Goal: Task Accomplishment & Management: Manage account settings

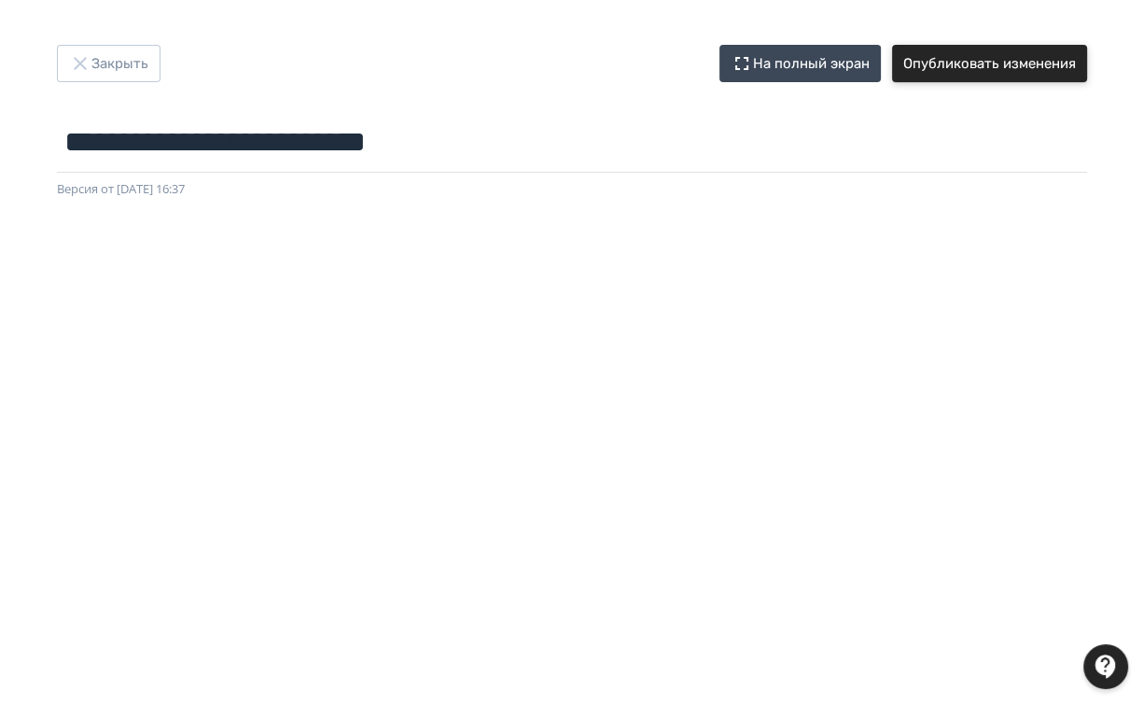
click at [1018, 67] on button "Опубликовать изменения" at bounding box center [989, 63] width 195 height 37
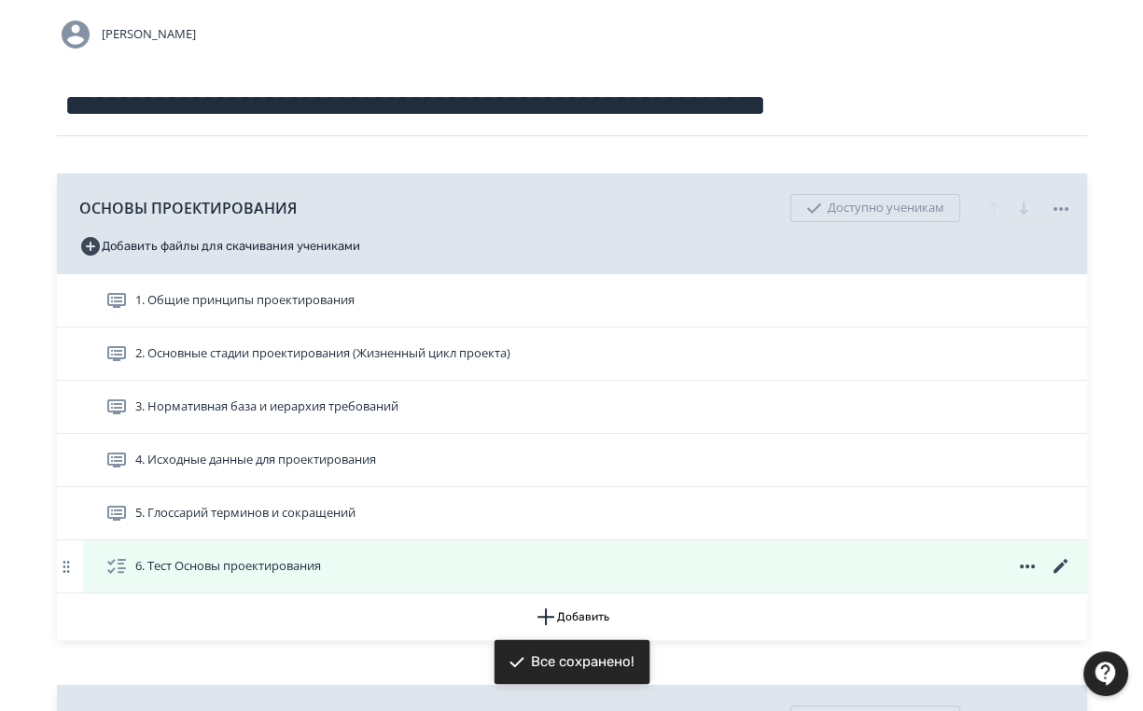
scroll to position [373, 0]
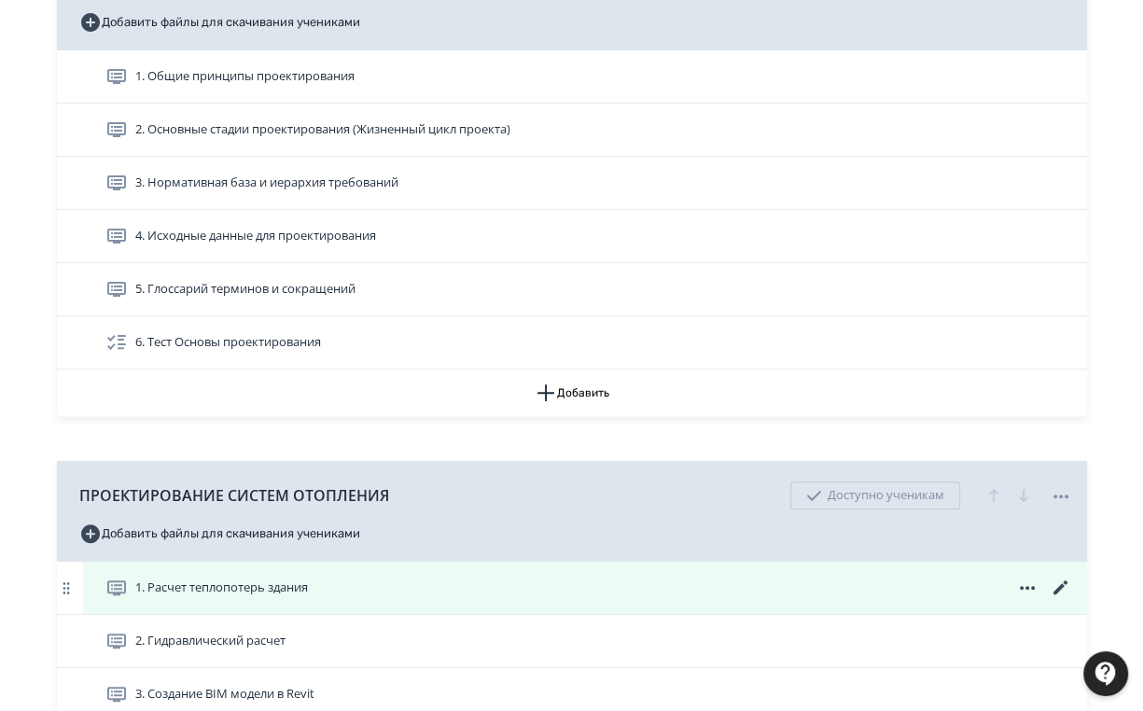
click at [1057, 580] on icon at bounding box center [1061, 588] width 22 height 22
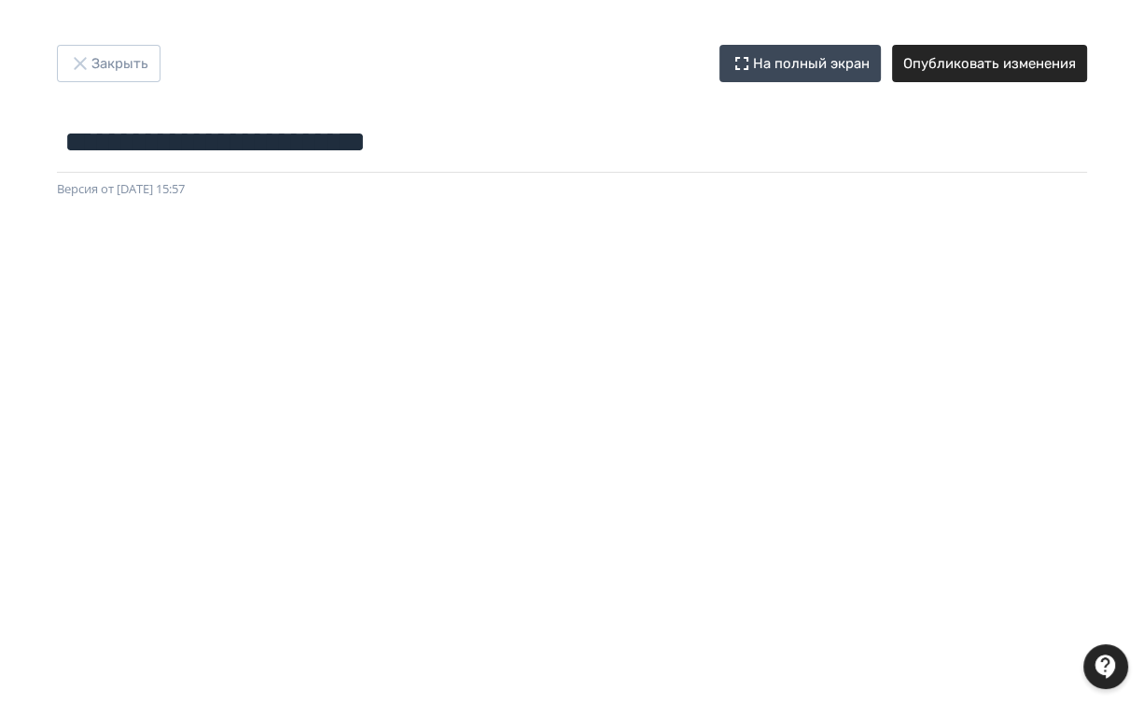
click at [627, 194] on div "Версия от [DATE] 15:57" at bounding box center [572, 189] width 1030 height 19
click at [122, 52] on button "Закрыть" at bounding box center [109, 63] width 104 height 37
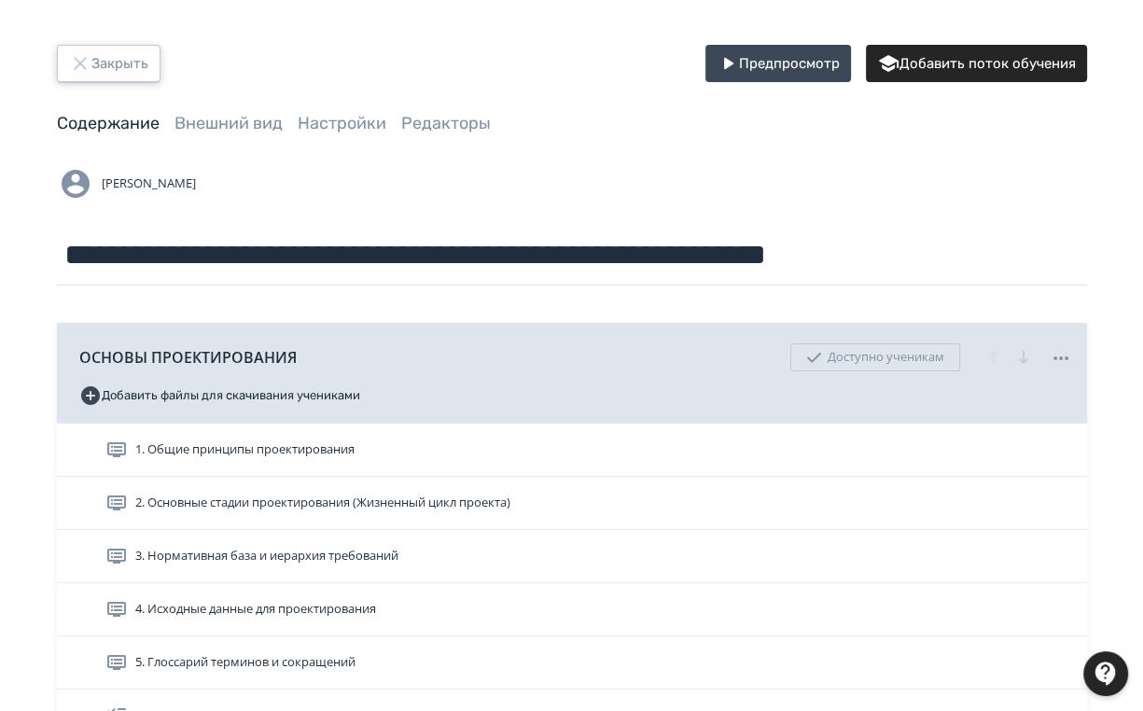
click at [105, 60] on button "Закрыть" at bounding box center [109, 63] width 104 height 37
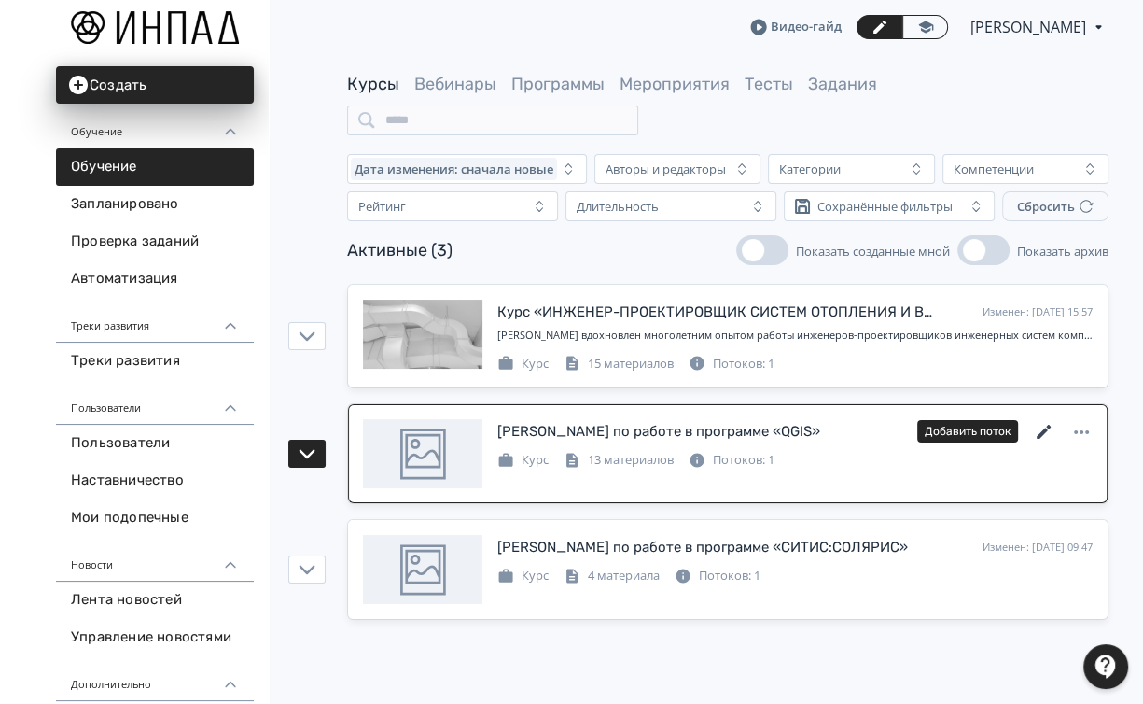
click at [1045, 425] on icon at bounding box center [1044, 432] width 22 height 22
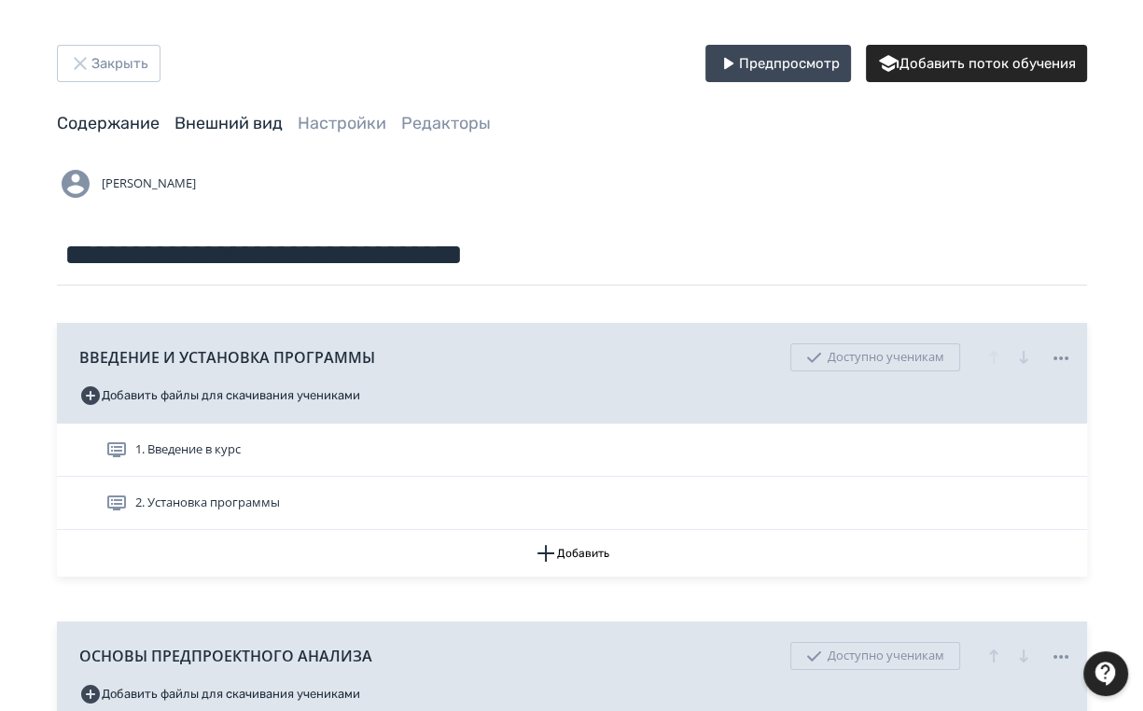
click at [259, 123] on link "Внешний вид" at bounding box center [229, 123] width 108 height 21
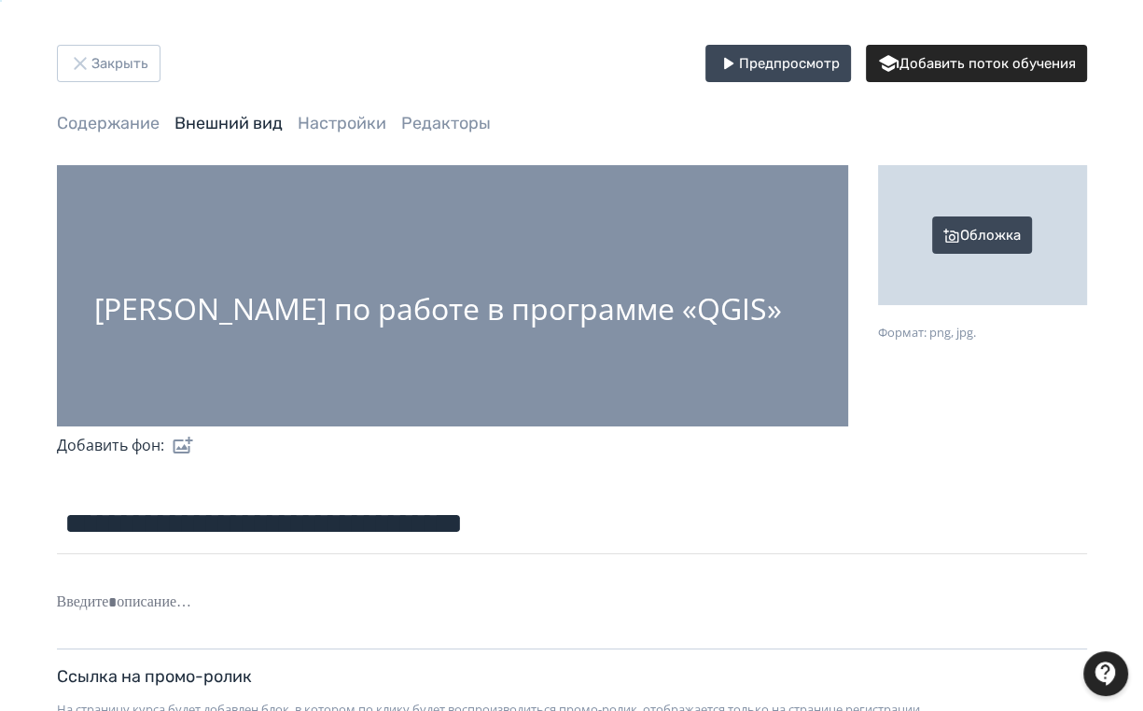
click at [755, 324] on div "[PERSON_NAME] по работе в программе «QGIS»" at bounding box center [452, 295] width 791 height 261
click at [175, 451] on label at bounding box center [179, 445] width 30 height 37
click at [0, 0] on input "file" at bounding box center [0, 0] width 0 height 0
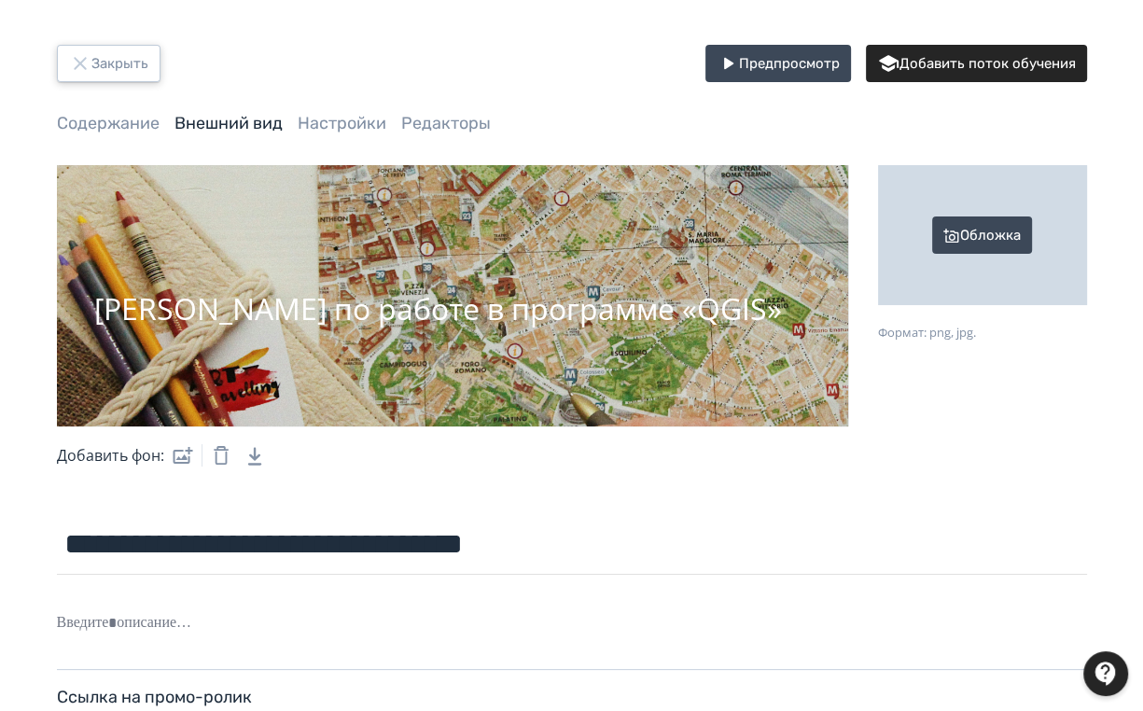
click at [104, 58] on button "Закрыть" at bounding box center [109, 63] width 104 height 37
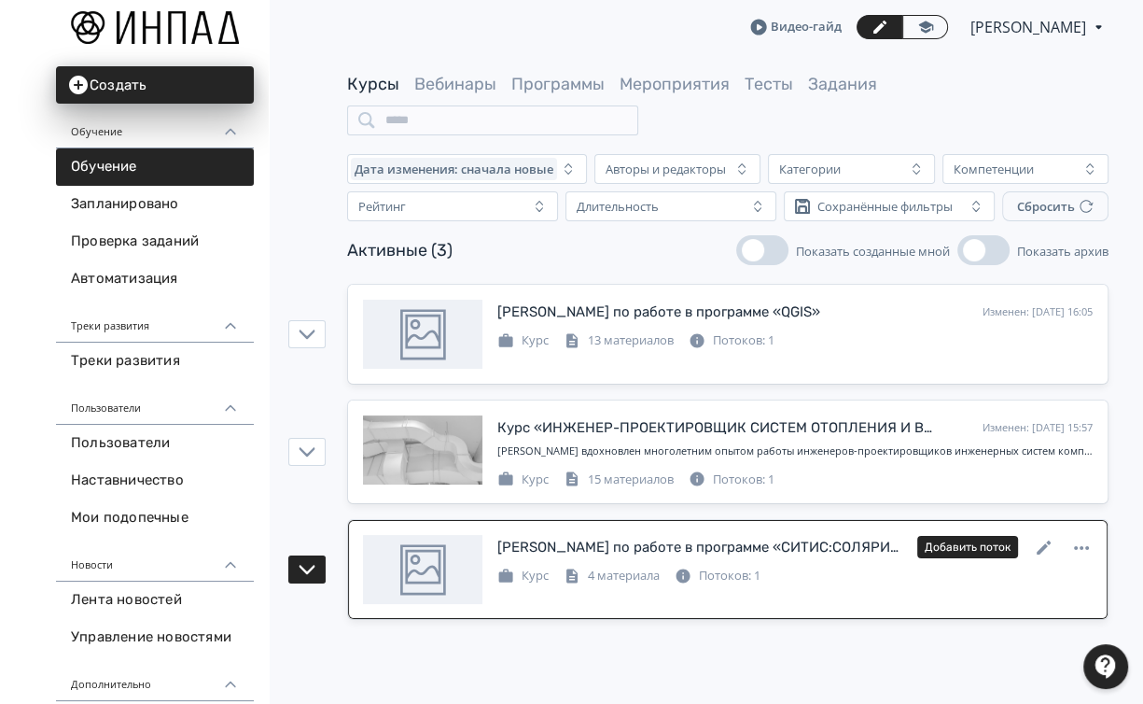
click at [694, 544] on div "[PERSON_NAME] по работе в программе «СИТИС:СОЛЯРИС»" at bounding box center [699, 547] width 405 height 21
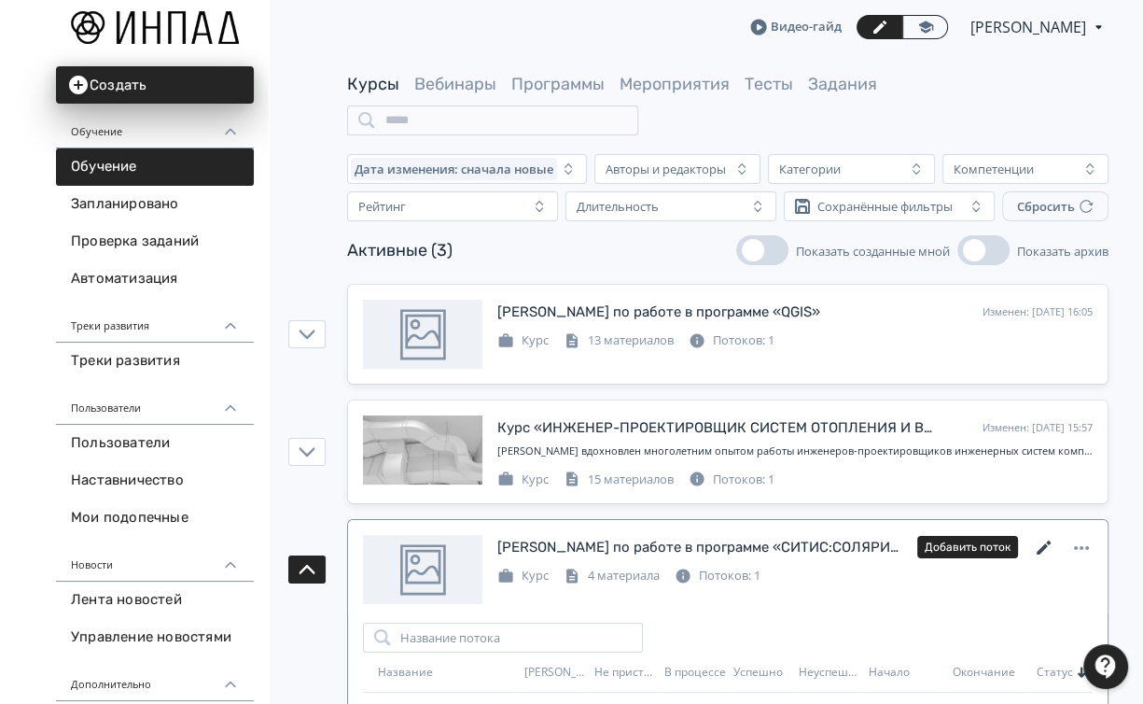
click at [1042, 543] on icon at bounding box center [1044, 548] width 22 height 22
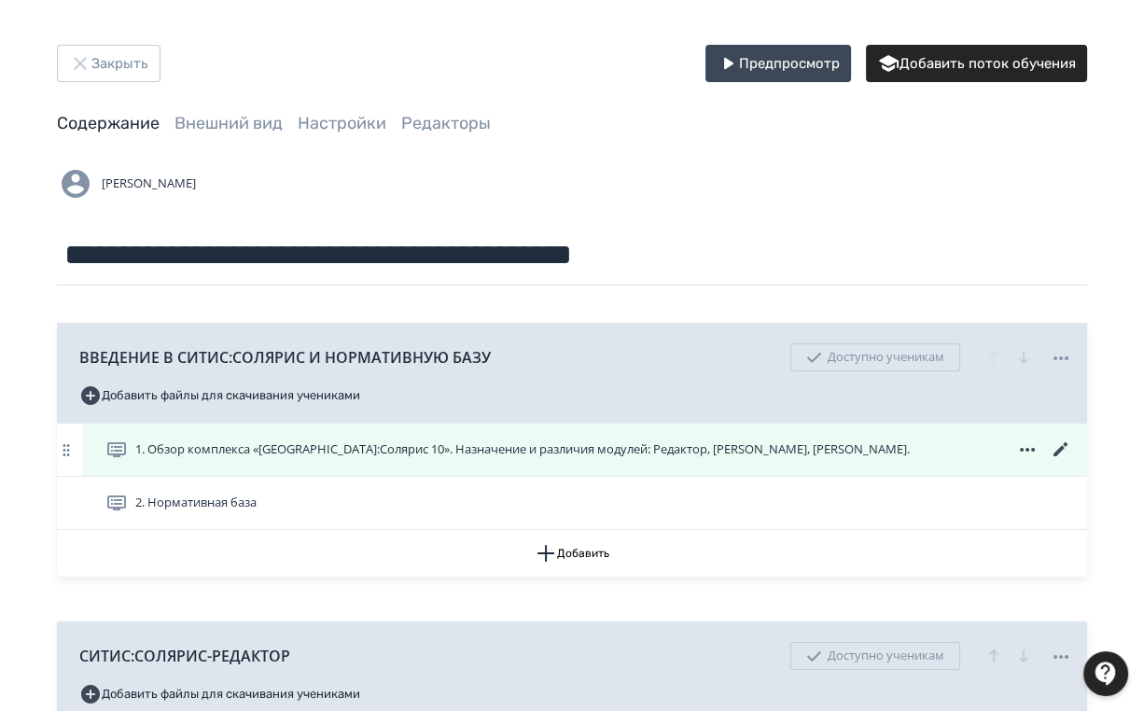
click at [275, 455] on span "1. Обзор комплекса «[GEOGRAPHIC_DATA]:Солярис 10». Назначение и различия модуле…" at bounding box center [522, 450] width 775 height 19
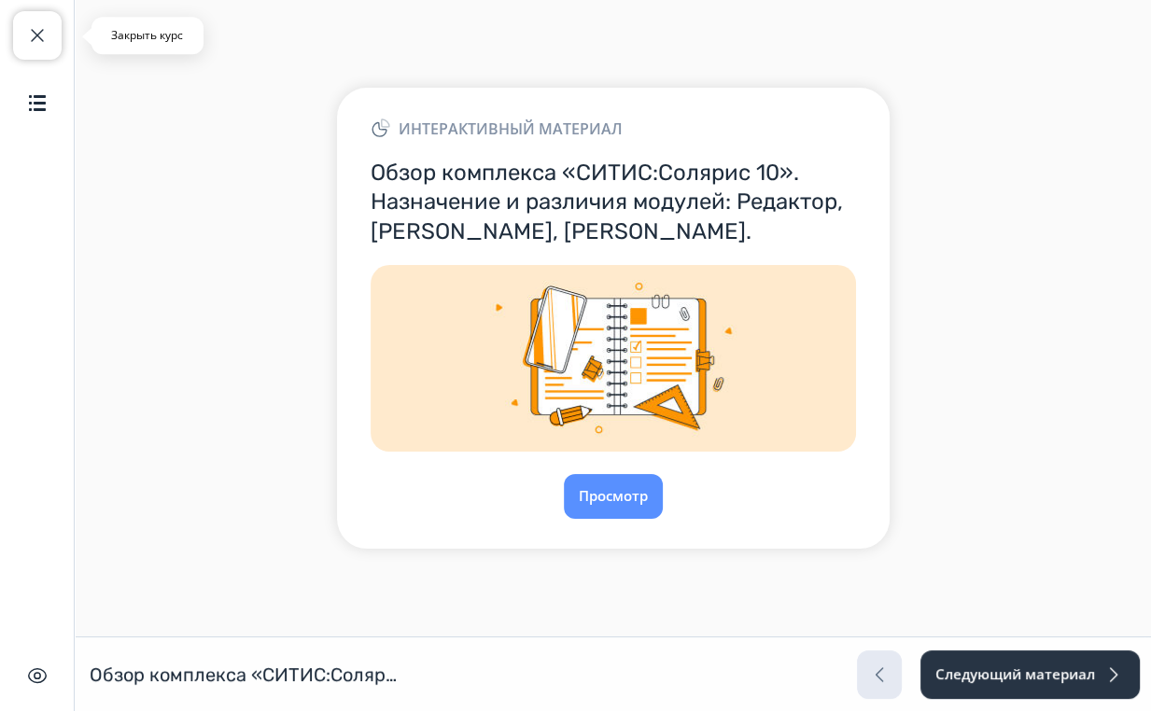
click at [31, 37] on span "button" at bounding box center [37, 35] width 22 height 22
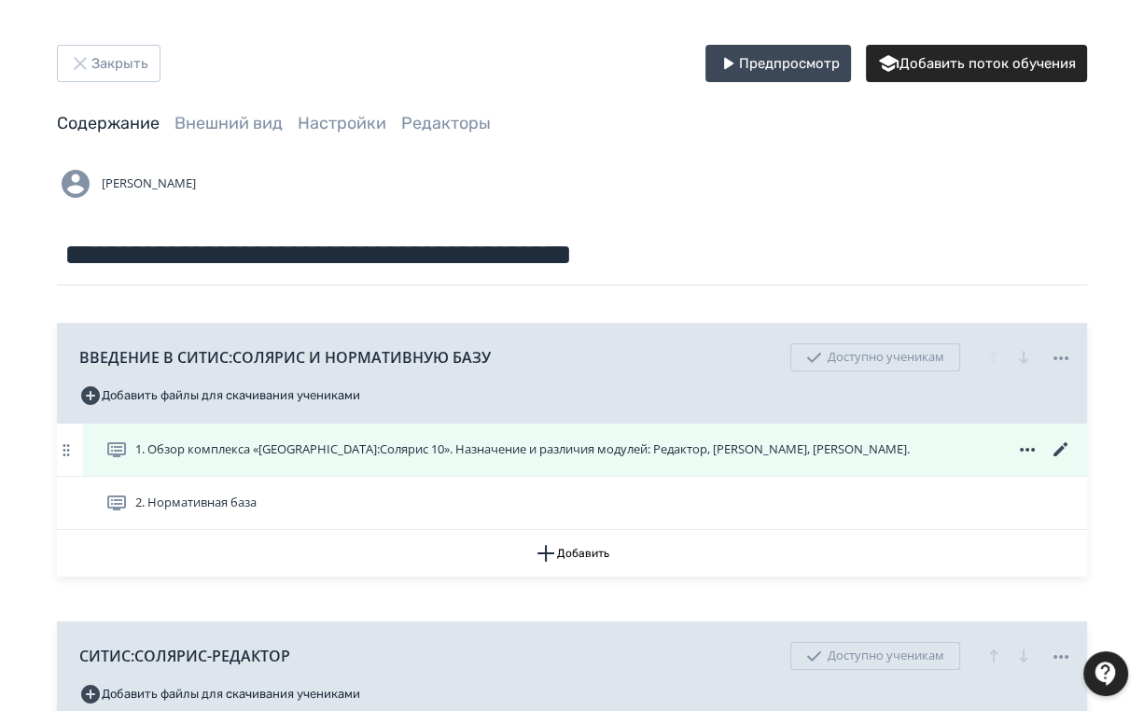
click at [1058, 448] on icon at bounding box center [1060, 449] width 14 height 14
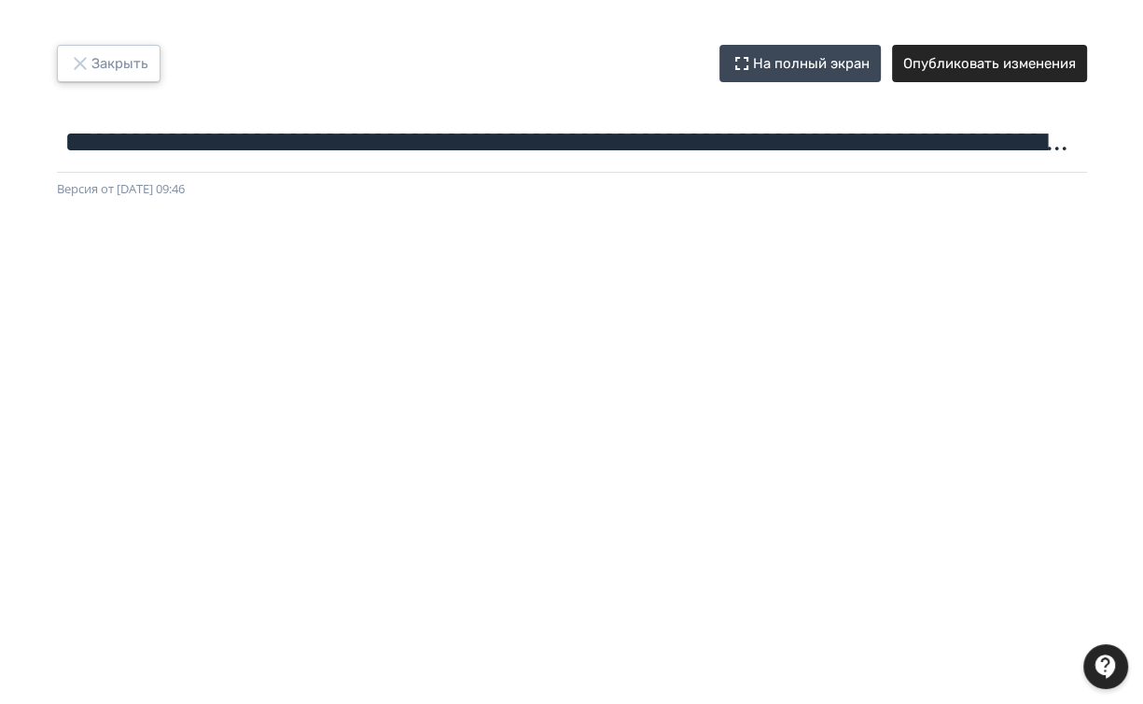
click at [125, 60] on button "Закрыть" at bounding box center [109, 63] width 104 height 37
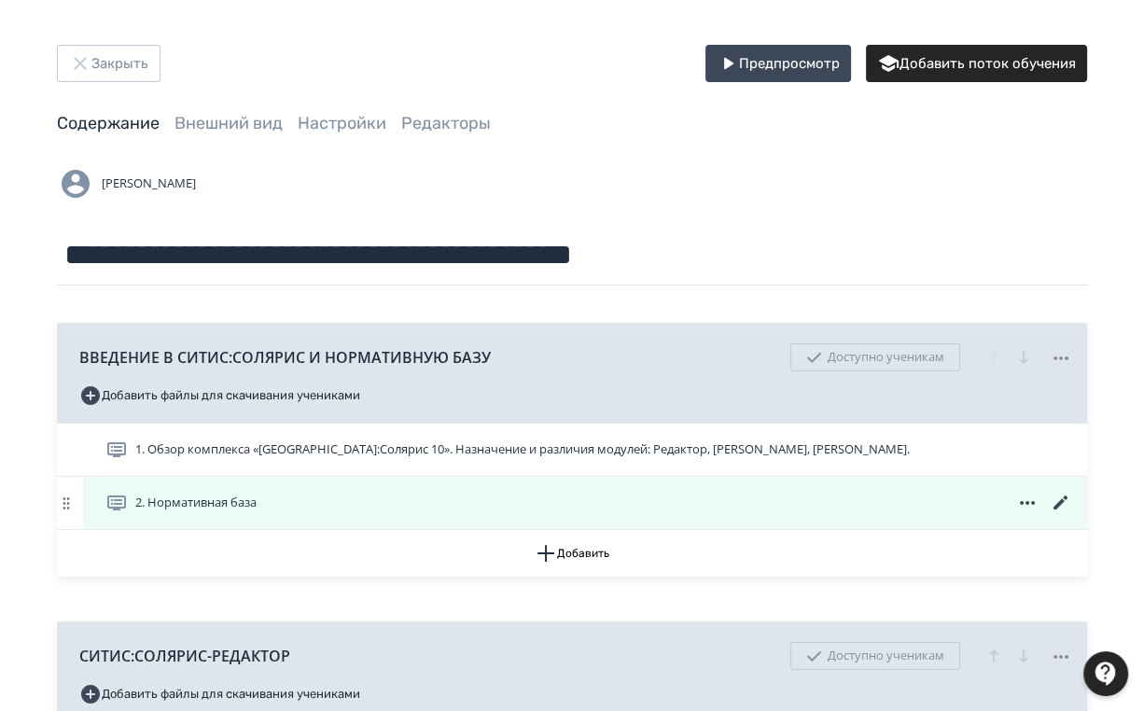
click at [1060, 503] on icon at bounding box center [1060, 503] width 14 height 14
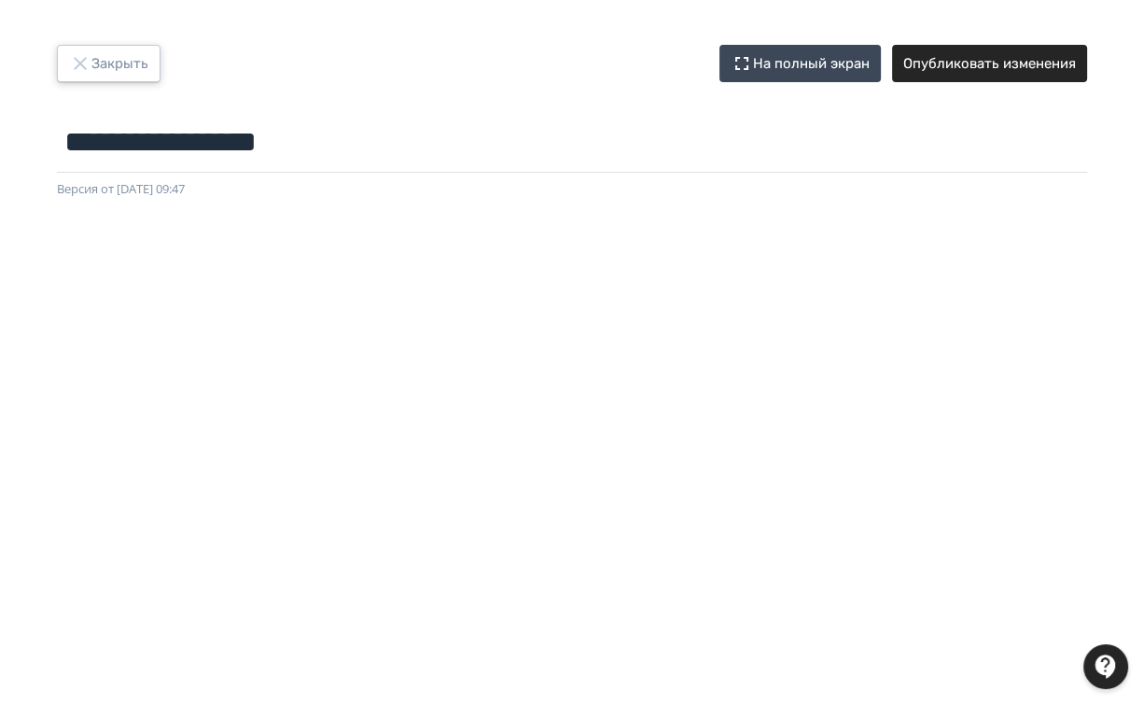
click at [109, 52] on button "Закрыть" at bounding box center [109, 63] width 104 height 37
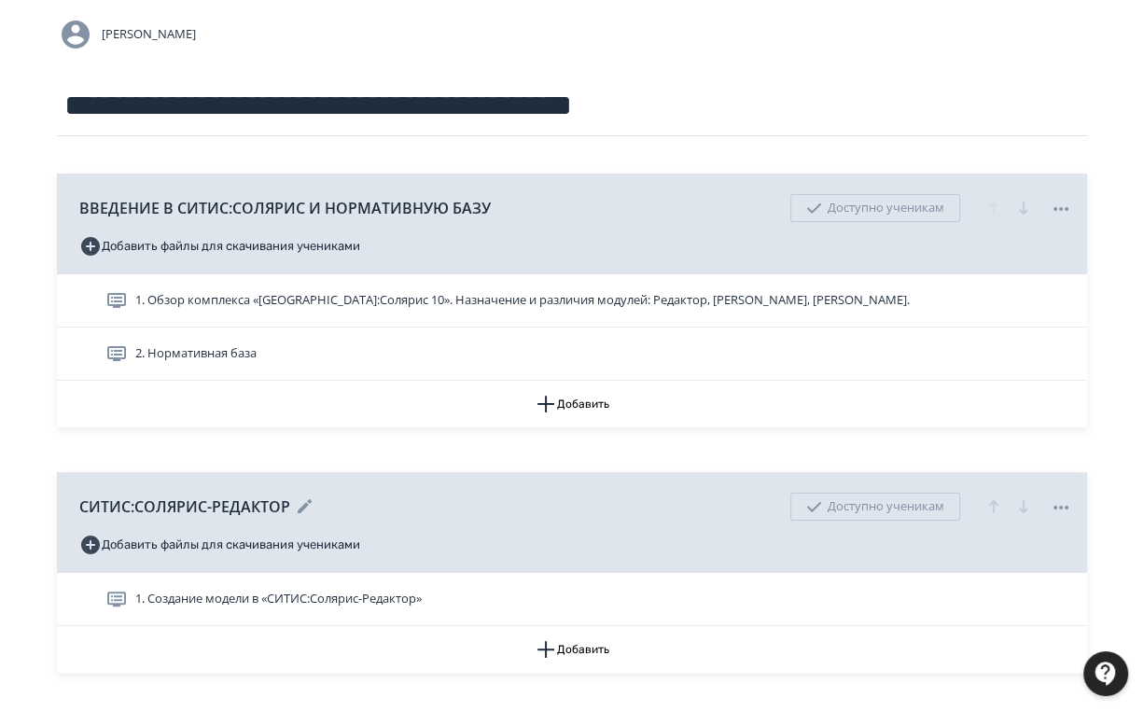
scroll to position [373, 0]
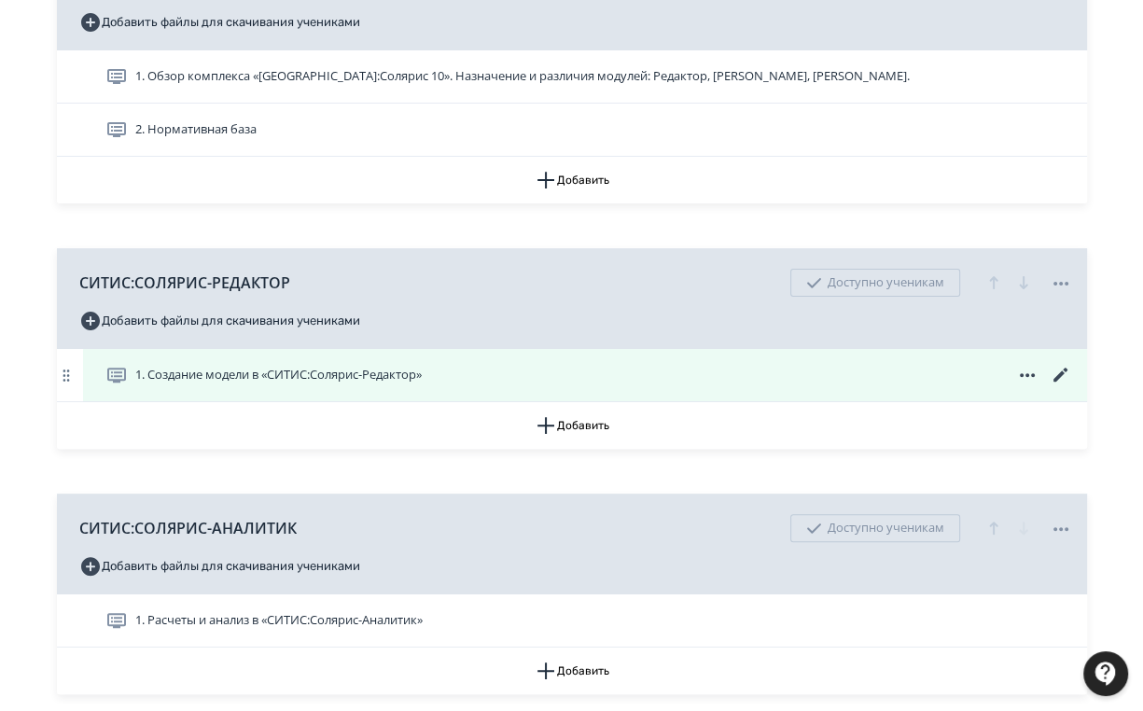
click at [1059, 372] on icon at bounding box center [1061, 375] width 22 height 22
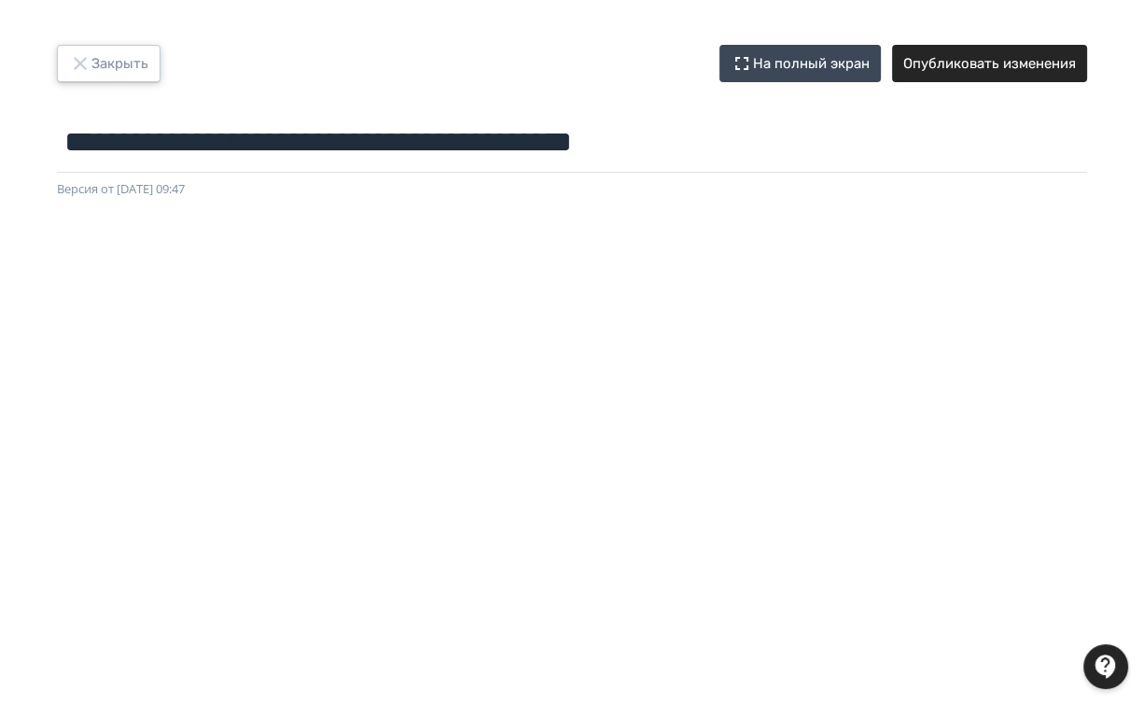
click at [123, 65] on button "Закрыть" at bounding box center [109, 63] width 104 height 37
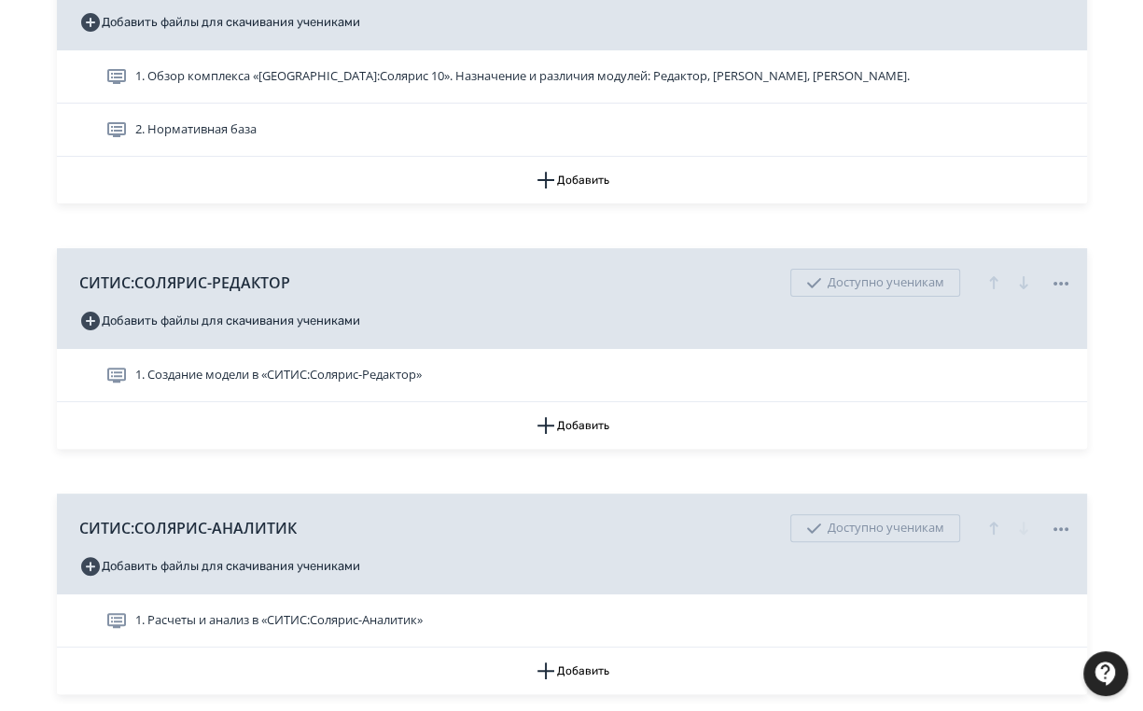
scroll to position [513, 0]
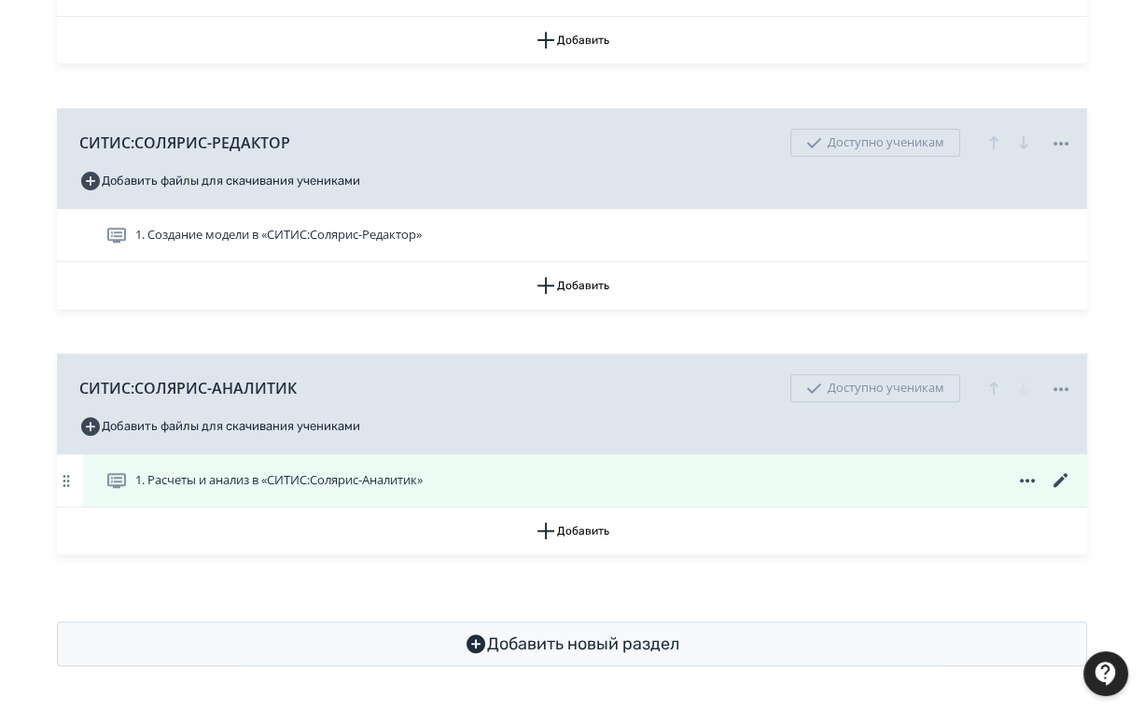
click at [1056, 478] on icon at bounding box center [1061, 480] width 22 height 22
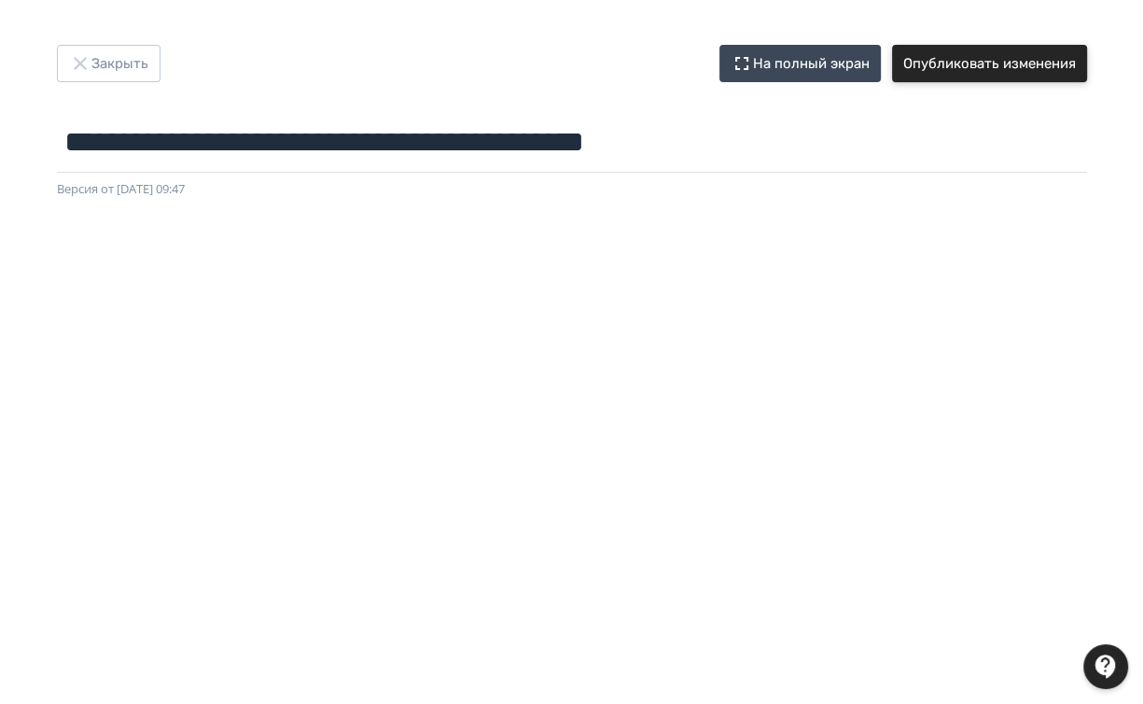
click at [1006, 69] on button "Опубликовать изменения" at bounding box center [989, 63] width 195 height 37
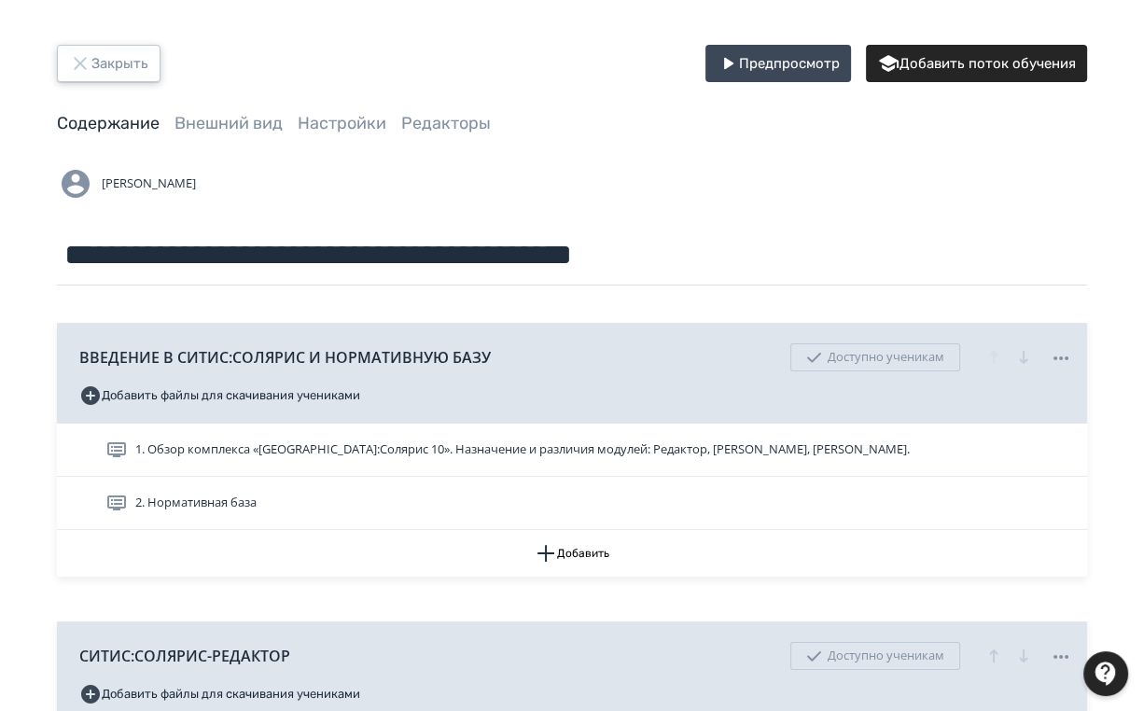
click at [139, 60] on button "Закрыть" at bounding box center [109, 63] width 104 height 37
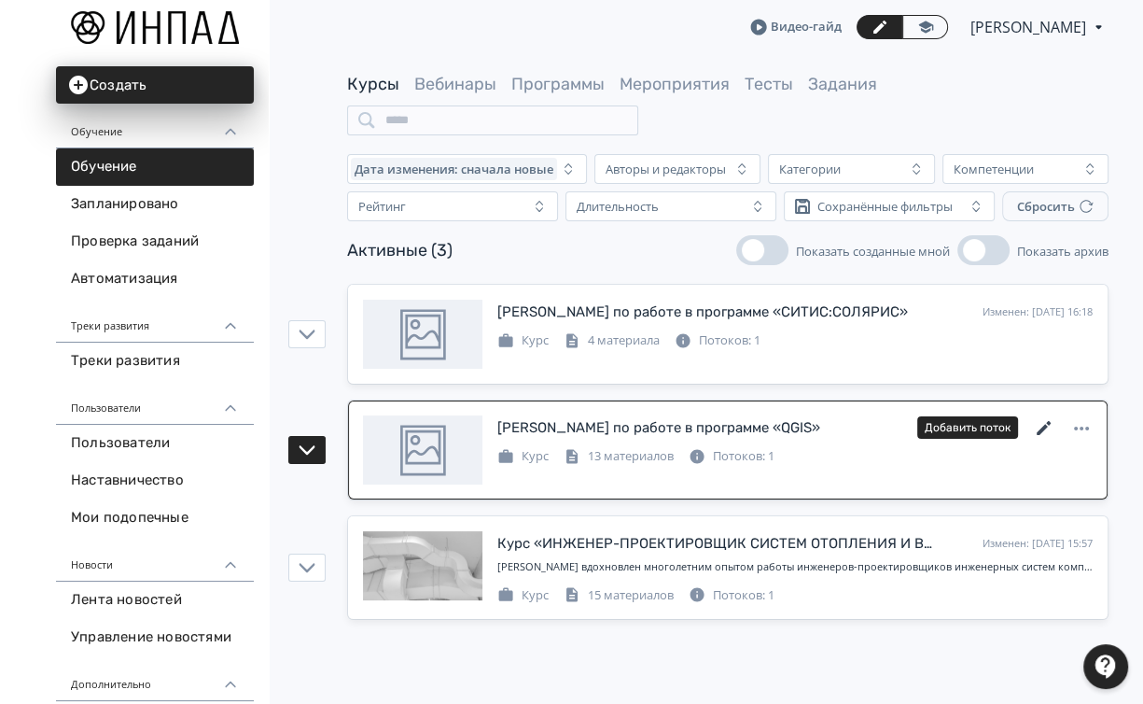
click at [1042, 424] on icon at bounding box center [1044, 428] width 22 height 22
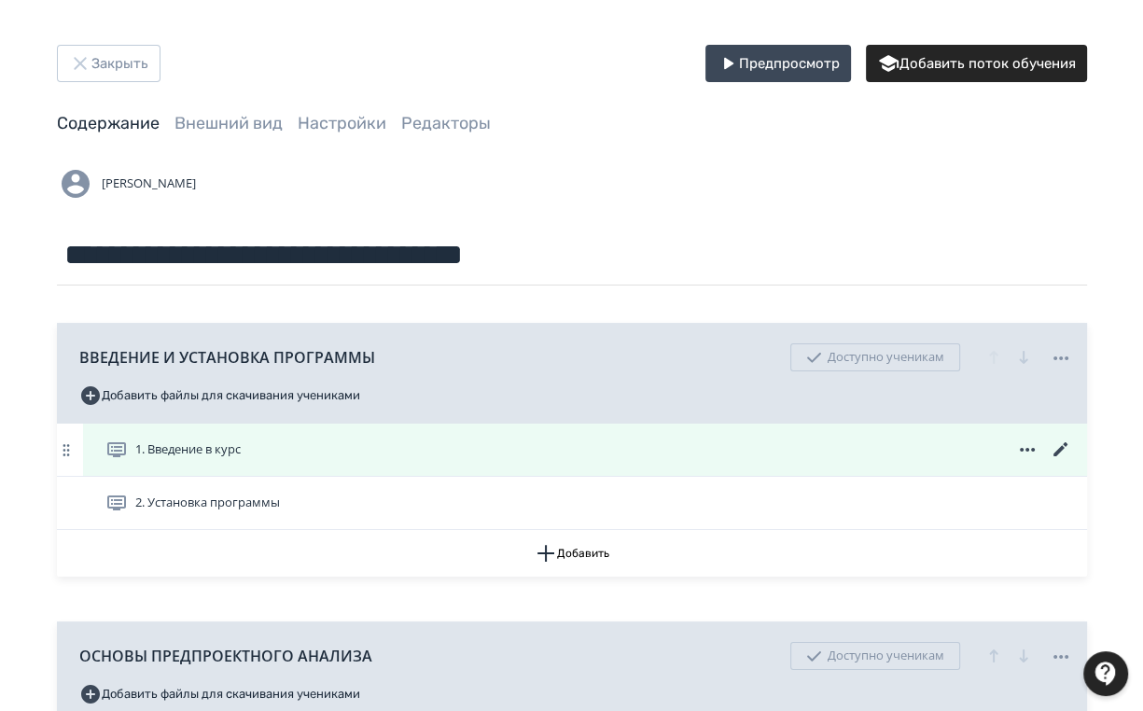
click at [1056, 448] on icon at bounding box center [1061, 450] width 22 height 22
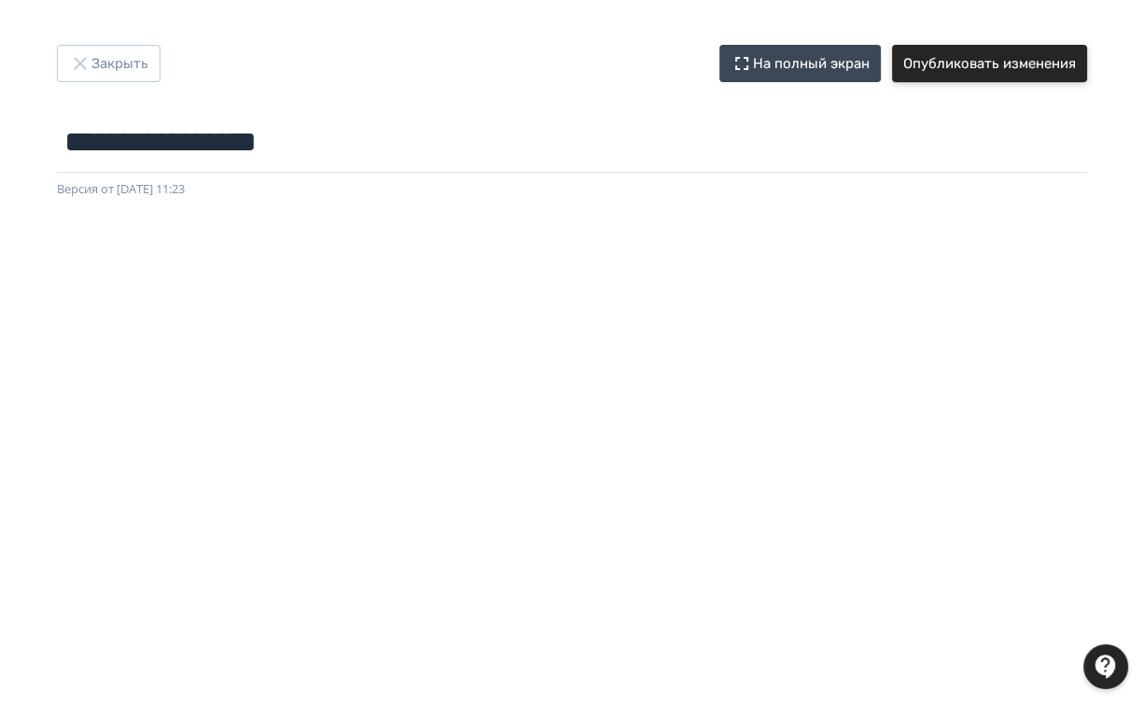
click at [985, 66] on button "Опубликовать изменения" at bounding box center [989, 63] width 195 height 37
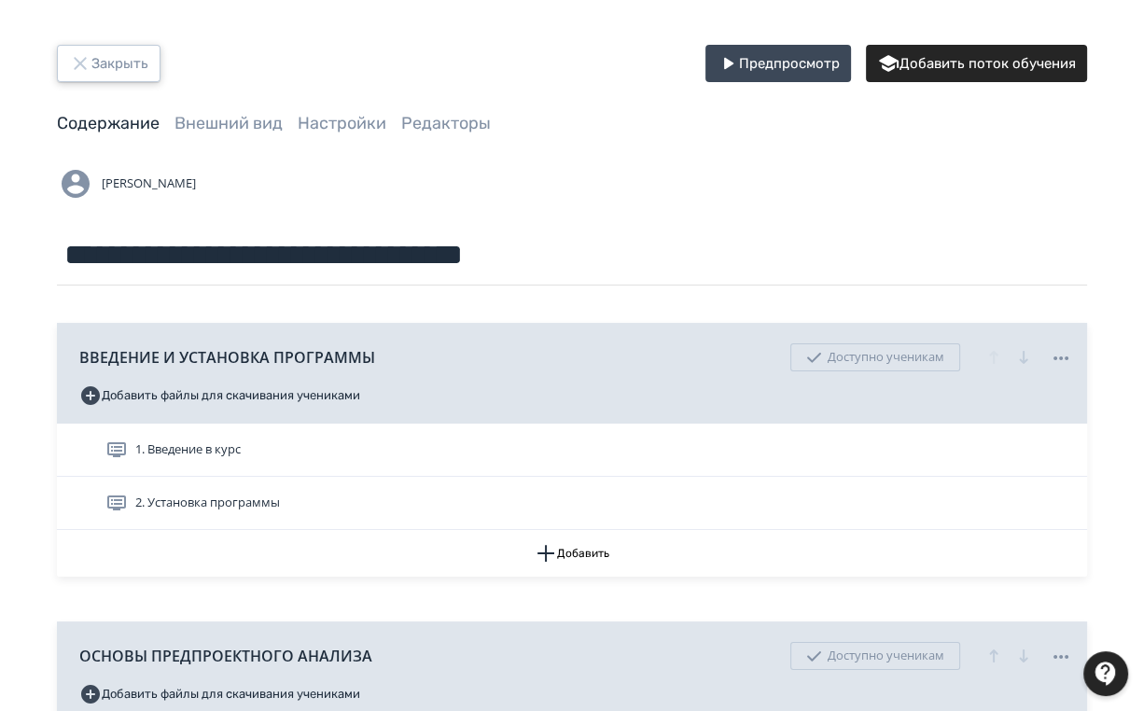
click at [115, 54] on button "Закрыть" at bounding box center [109, 63] width 104 height 37
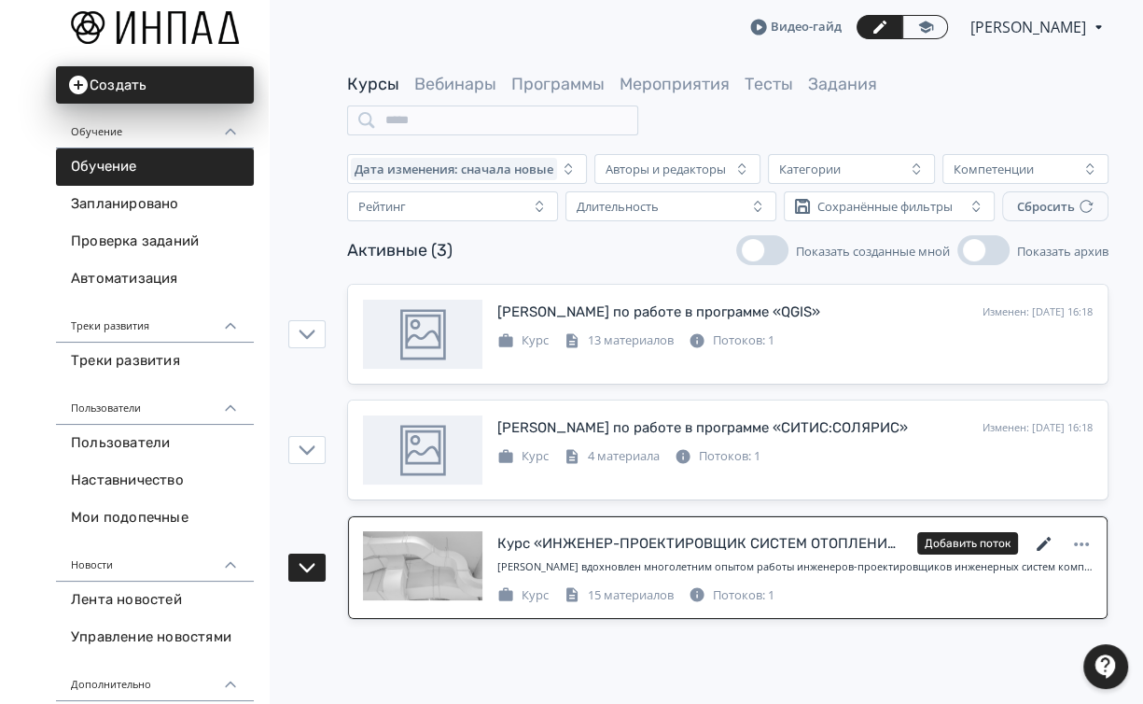
click at [1041, 537] on icon at bounding box center [1044, 544] width 22 height 22
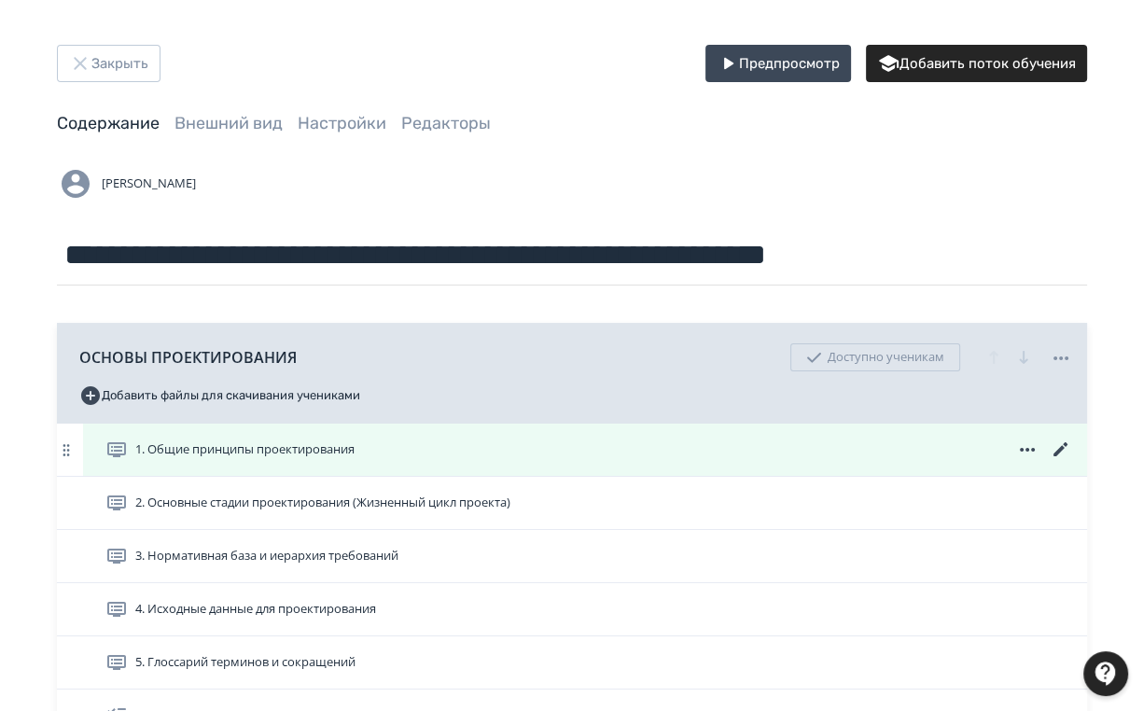
click at [1055, 444] on icon at bounding box center [1061, 450] width 22 height 22
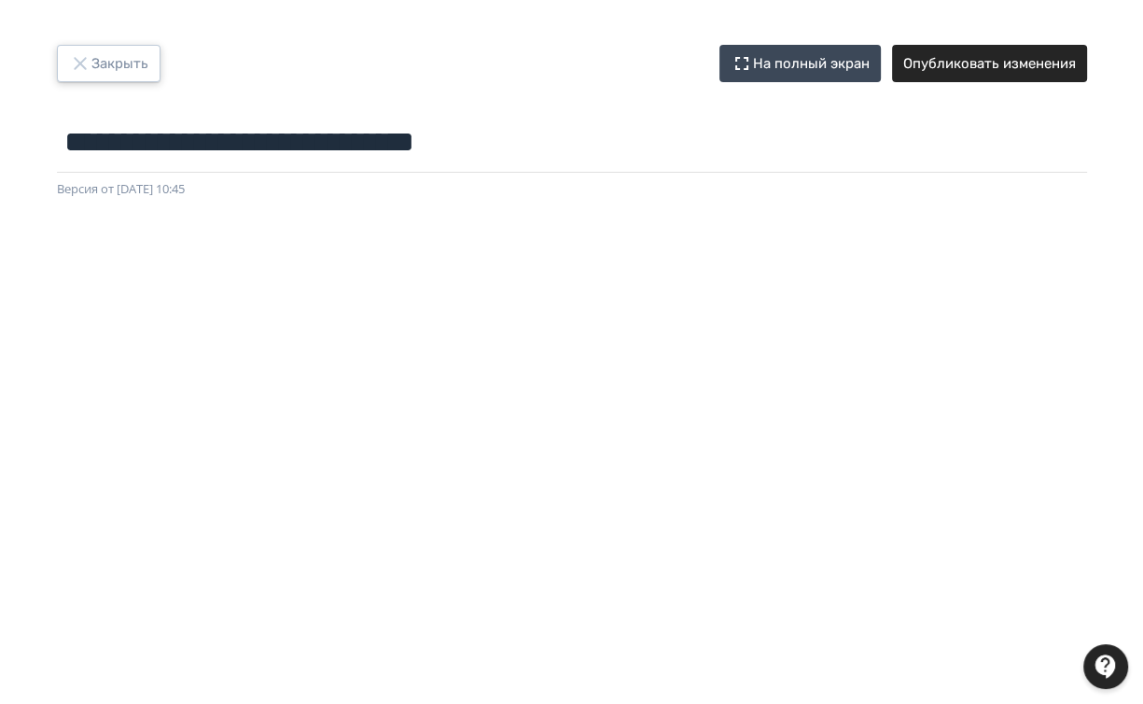
click at [116, 67] on button "Закрыть" at bounding box center [109, 63] width 104 height 37
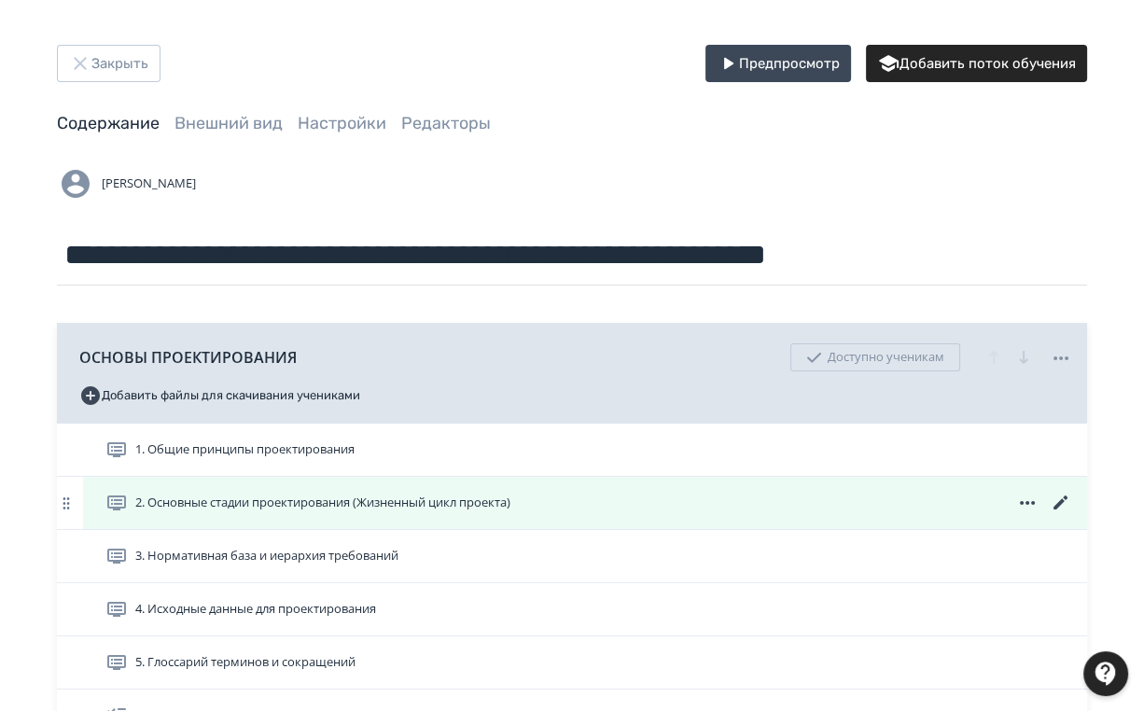
click at [1059, 500] on icon at bounding box center [1061, 503] width 22 height 22
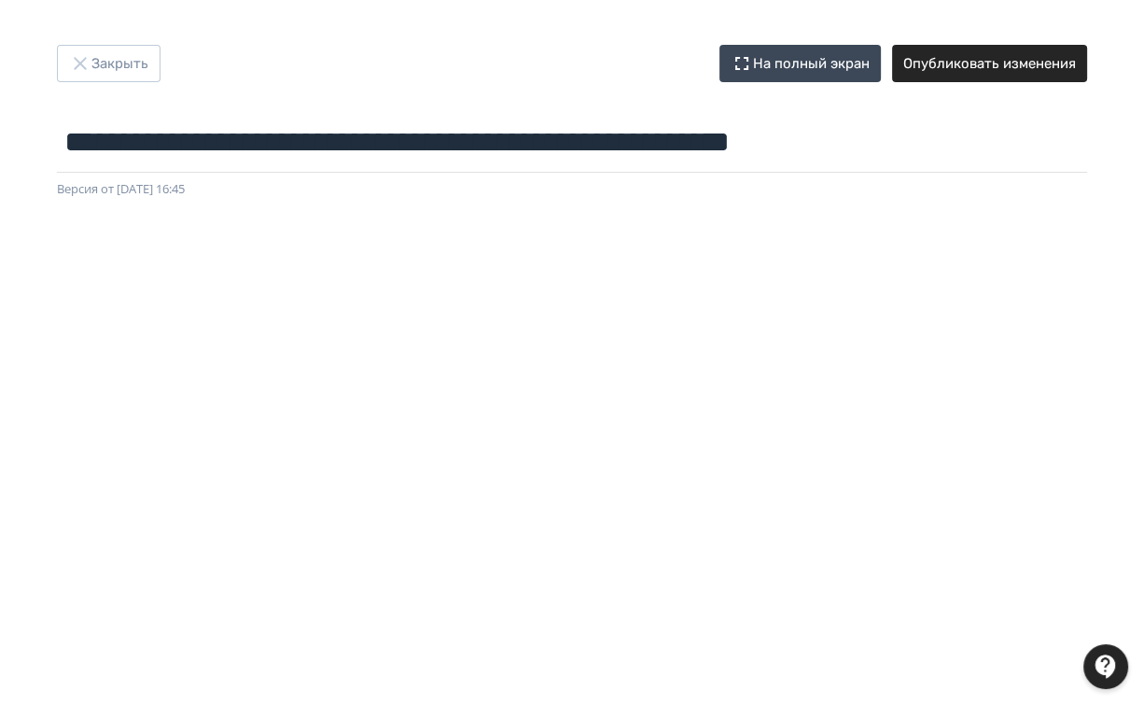
click at [34, 358] on div at bounding box center [571, 619] width 1143 height 840
click at [124, 55] on button "Закрыть" at bounding box center [109, 63] width 104 height 37
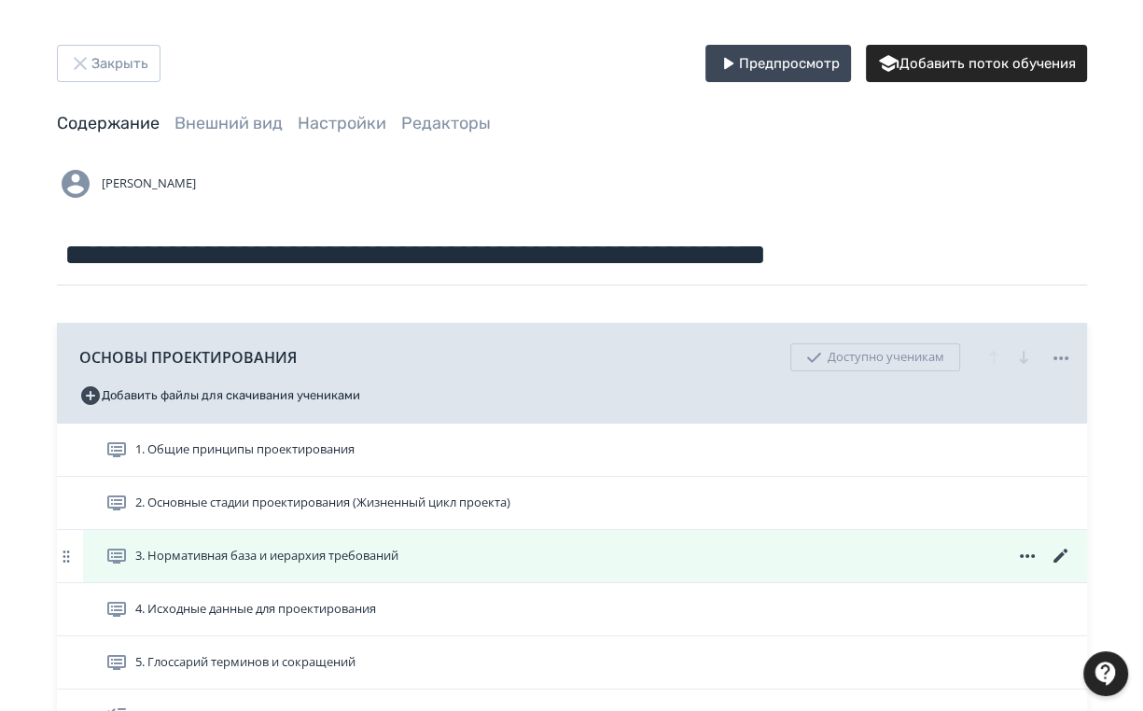
click at [1056, 552] on icon at bounding box center [1061, 556] width 22 height 22
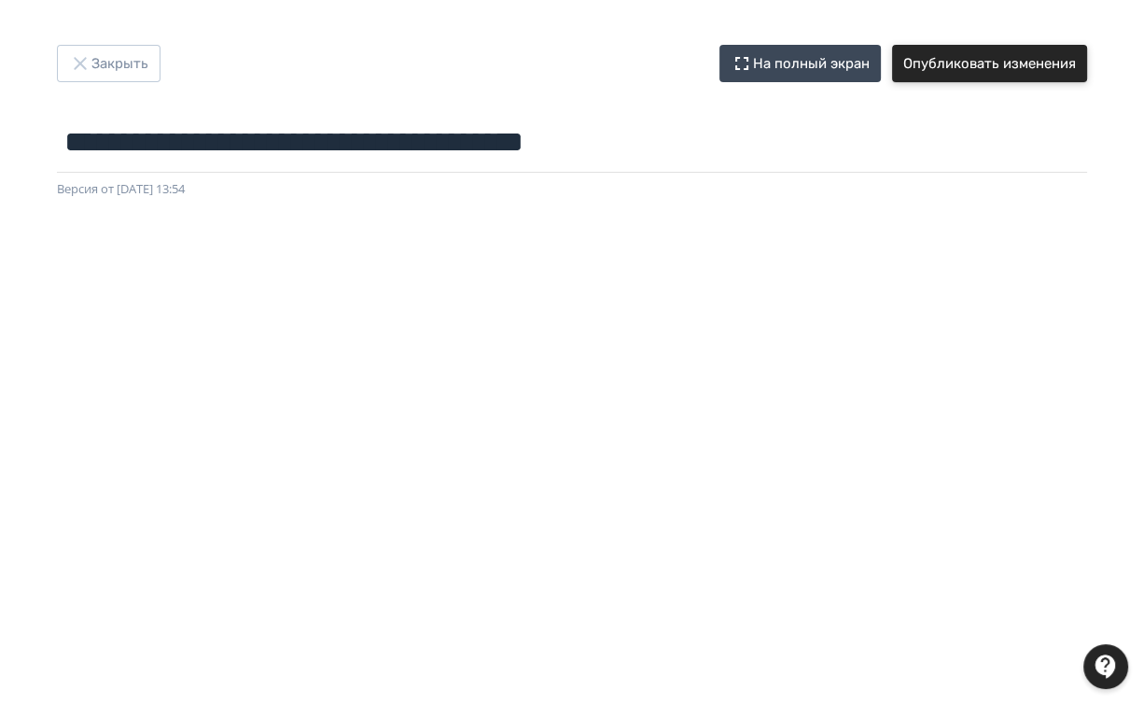
drag, startPoint x: 1036, startPoint y: 62, endPoint x: 1026, endPoint y: 71, distance: 13.9
click at [1035, 62] on button "Опубликовать изменения" at bounding box center [989, 63] width 195 height 37
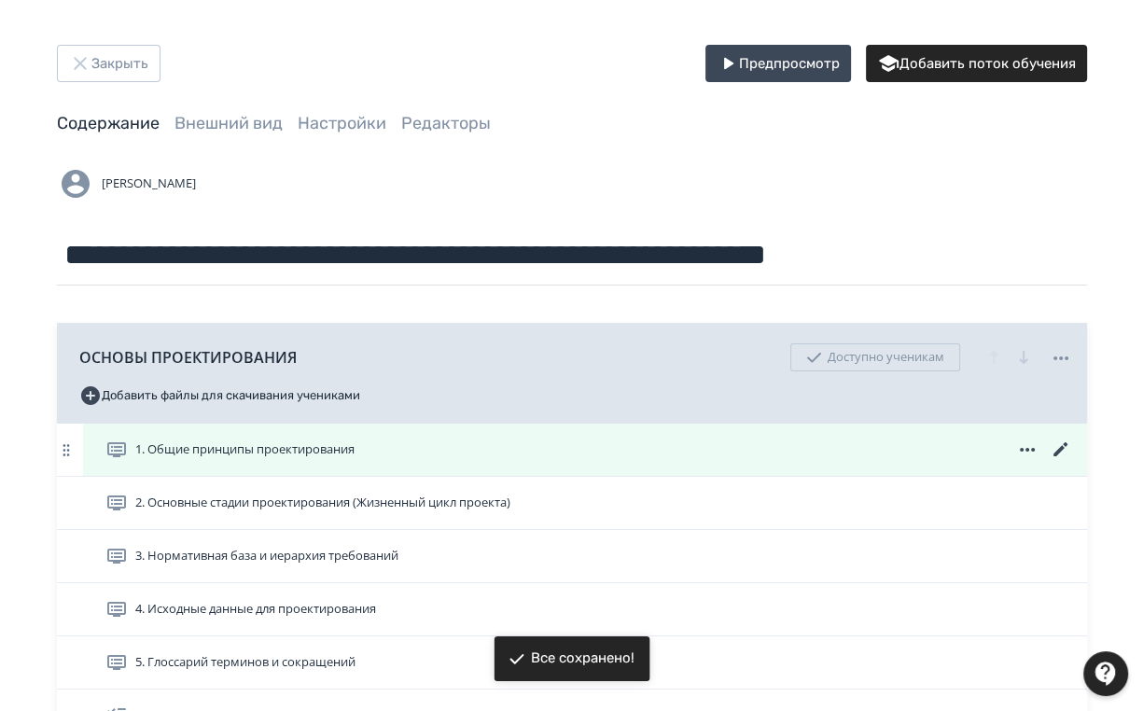
scroll to position [149, 0]
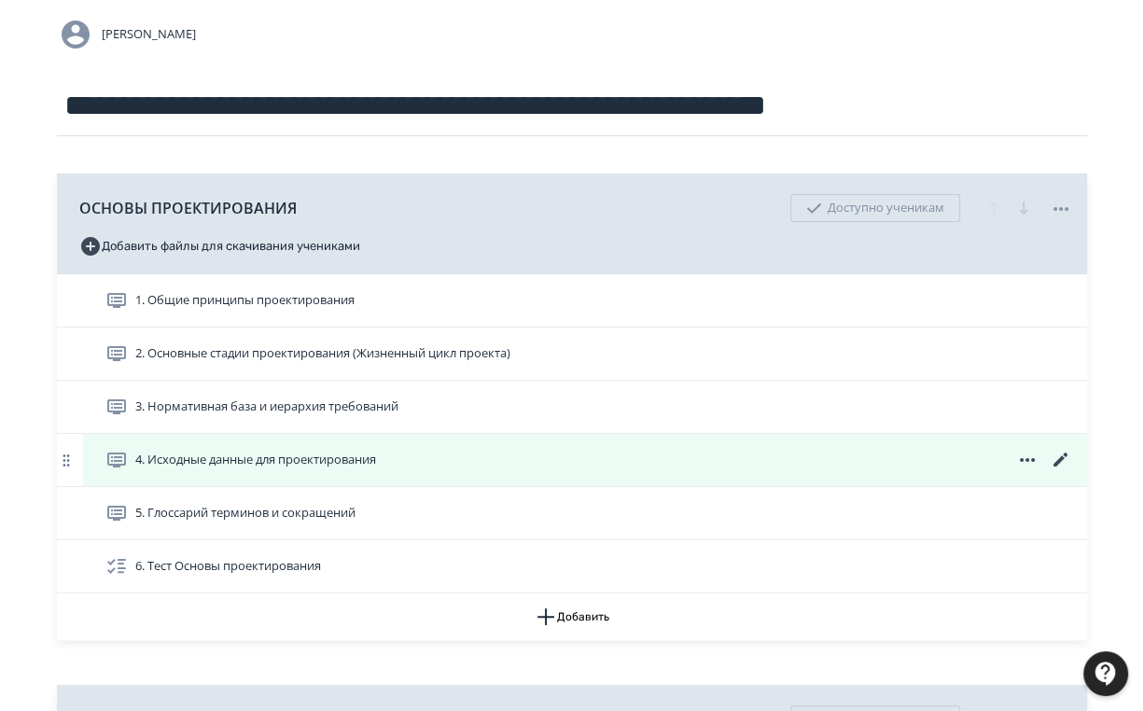
click at [1059, 457] on icon at bounding box center [1060, 460] width 14 height 14
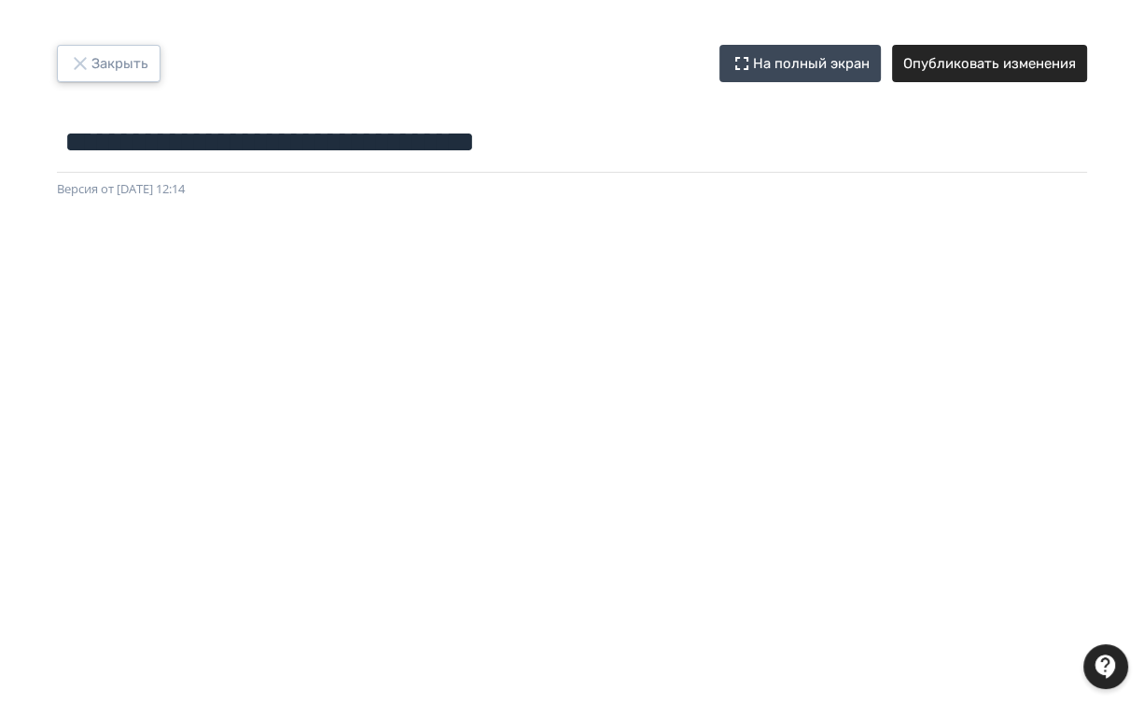
click at [105, 63] on button "Закрыть" at bounding box center [109, 63] width 104 height 37
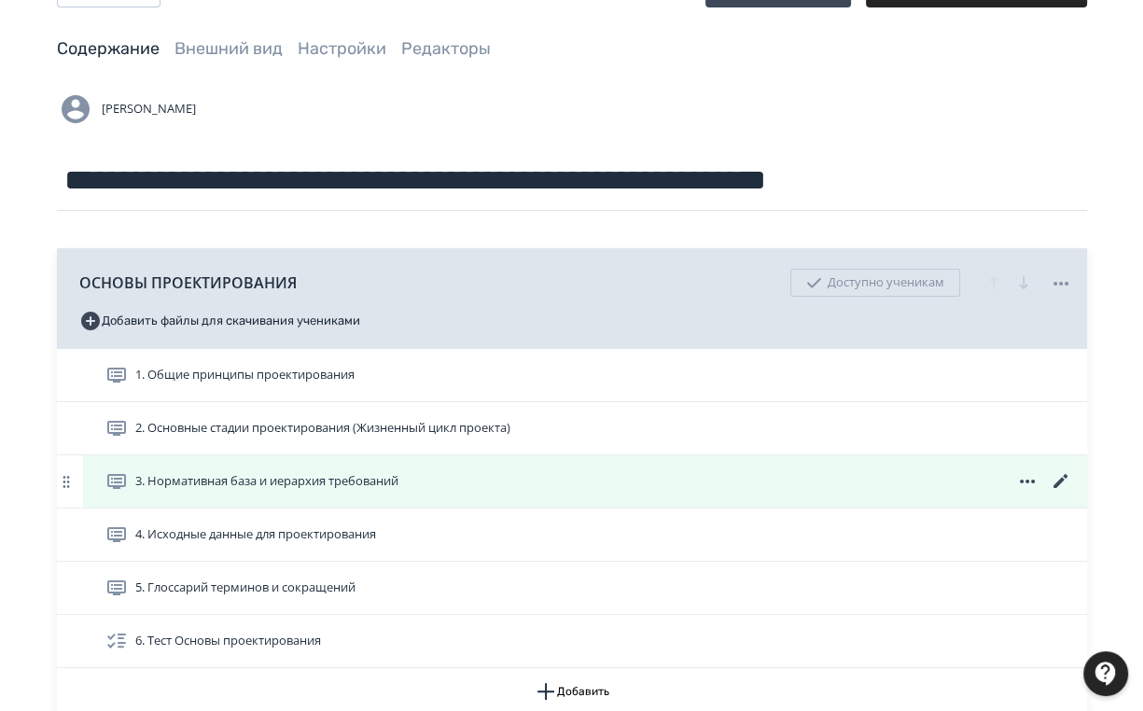
scroll to position [224, 0]
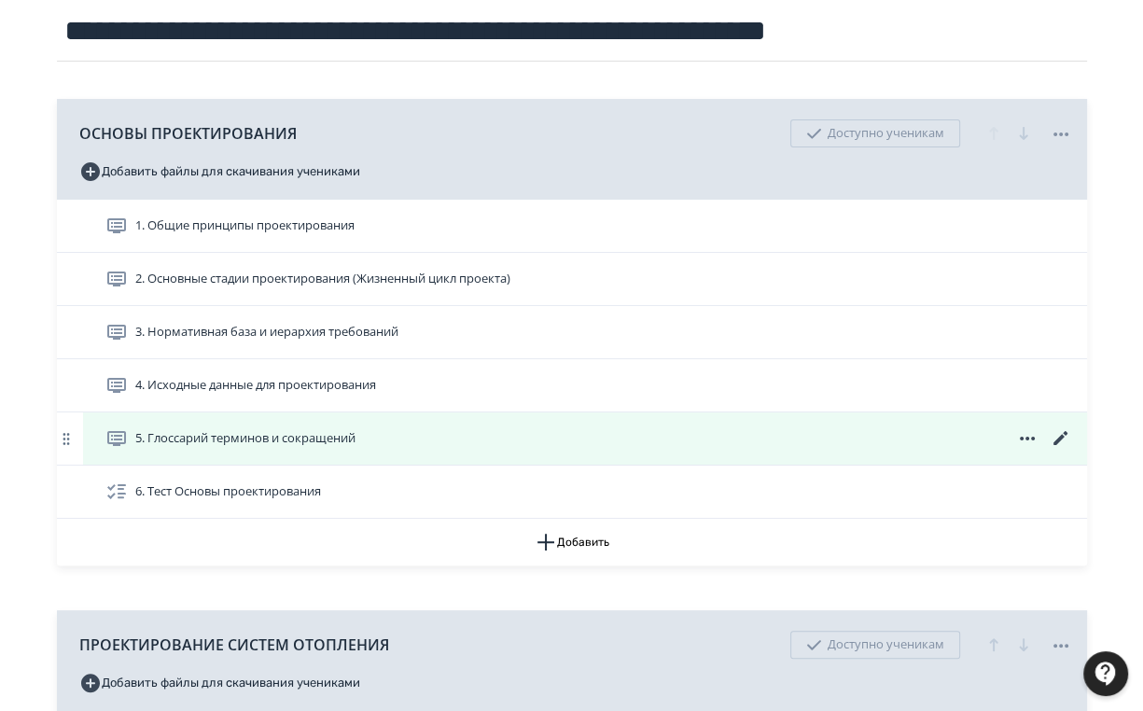
click at [1064, 435] on icon at bounding box center [1061, 438] width 22 height 22
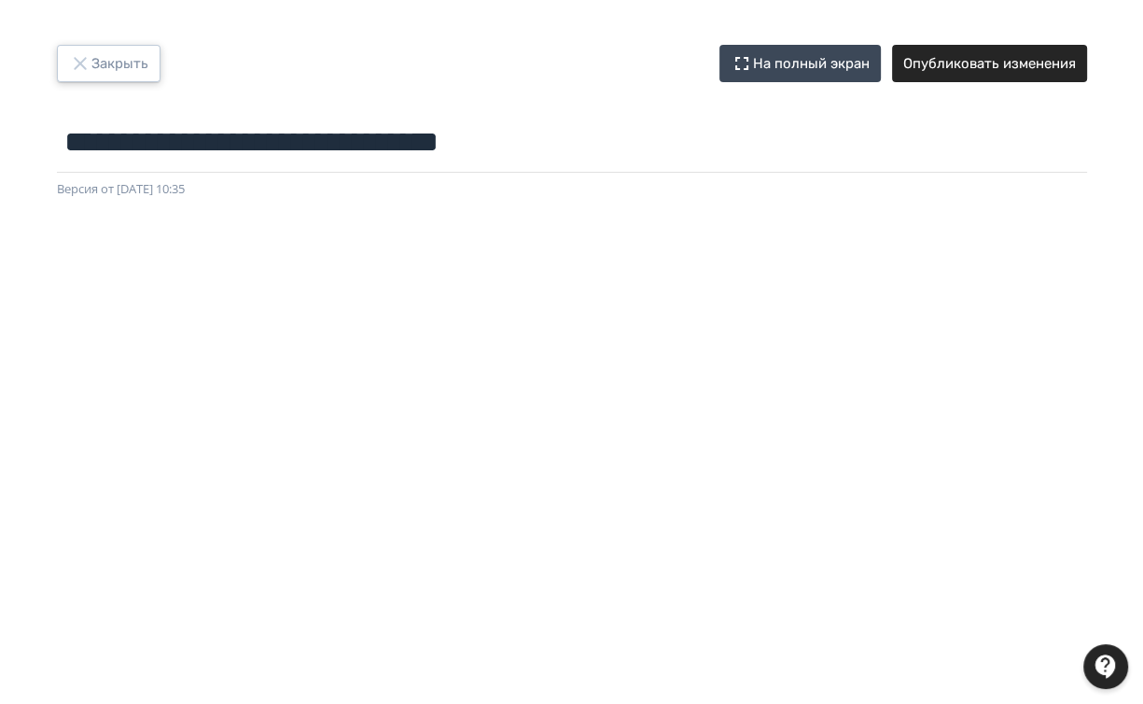
click at [107, 60] on button "Закрыть" at bounding box center [109, 63] width 104 height 37
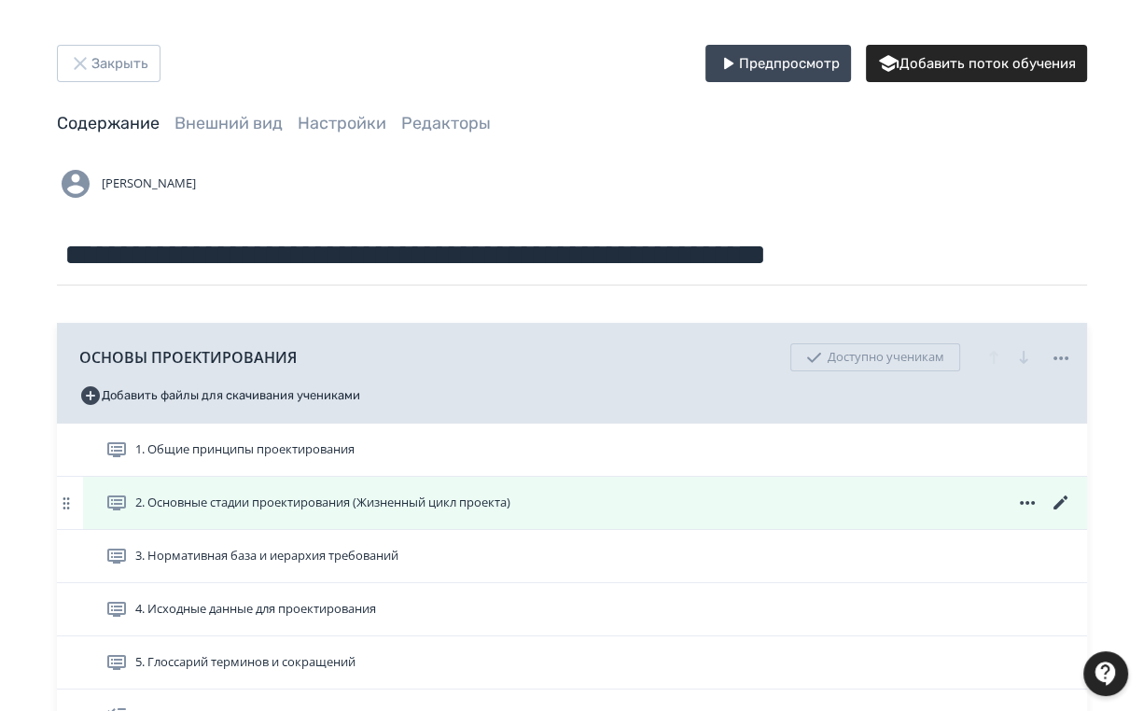
scroll to position [299, 0]
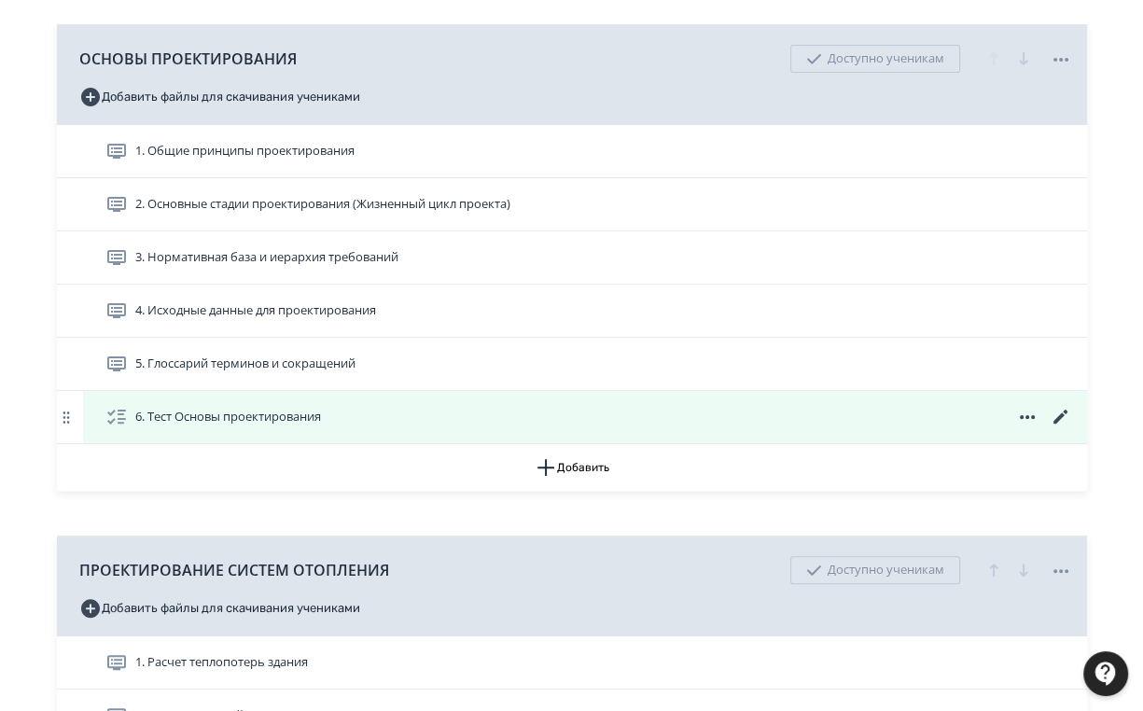
click at [1056, 411] on icon at bounding box center [1061, 417] width 22 height 22
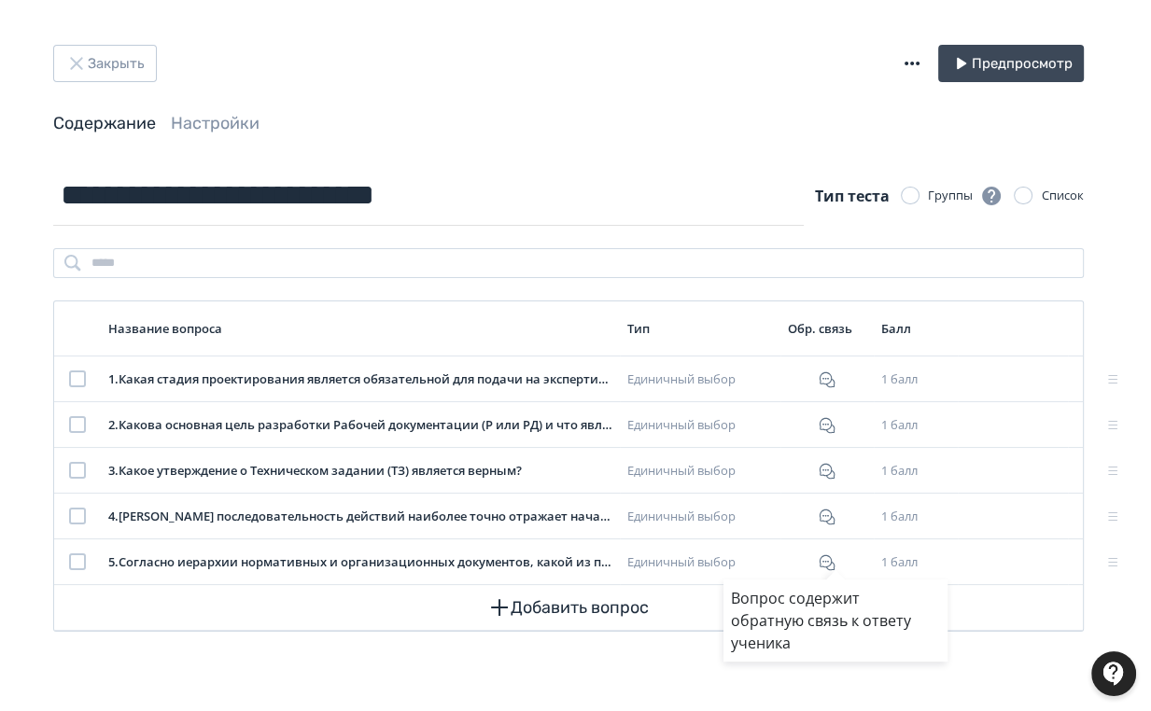
click at [76, 59] on div "Вопрос содержит обратную связь к ответу ученика" at bounding box center [575, 355] width 1151 height 711
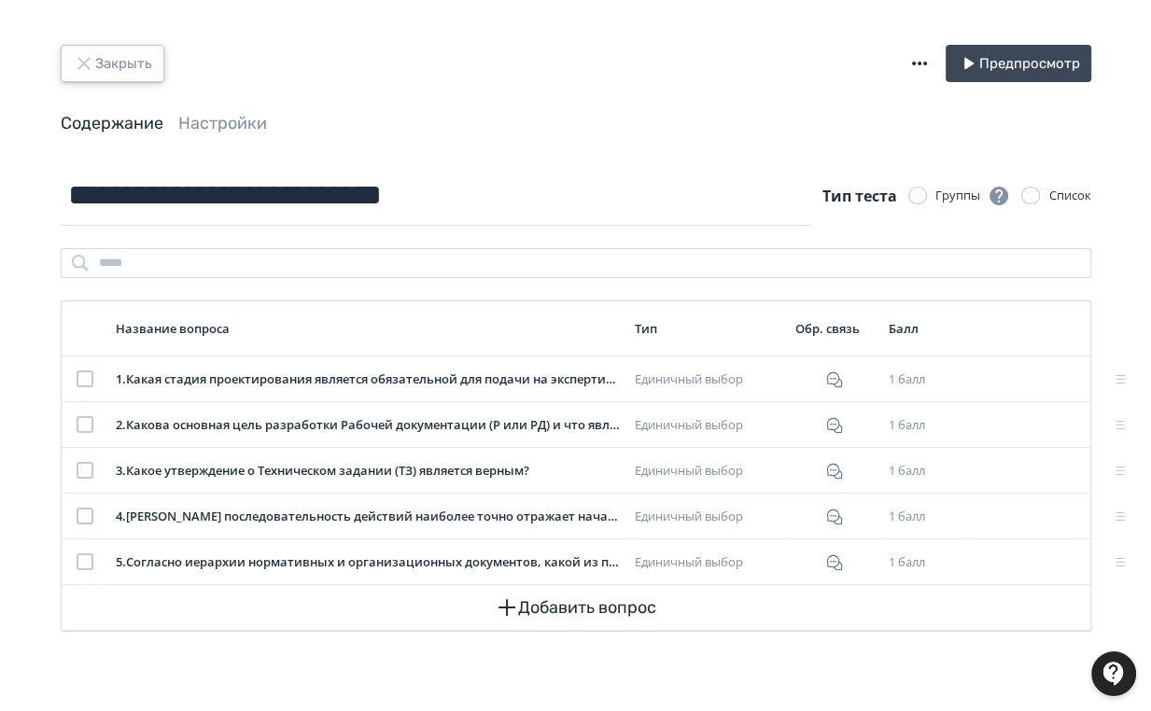
click at [134, 59] on button "Закрыть" at bounding box center [113, 63] width 104 height 37
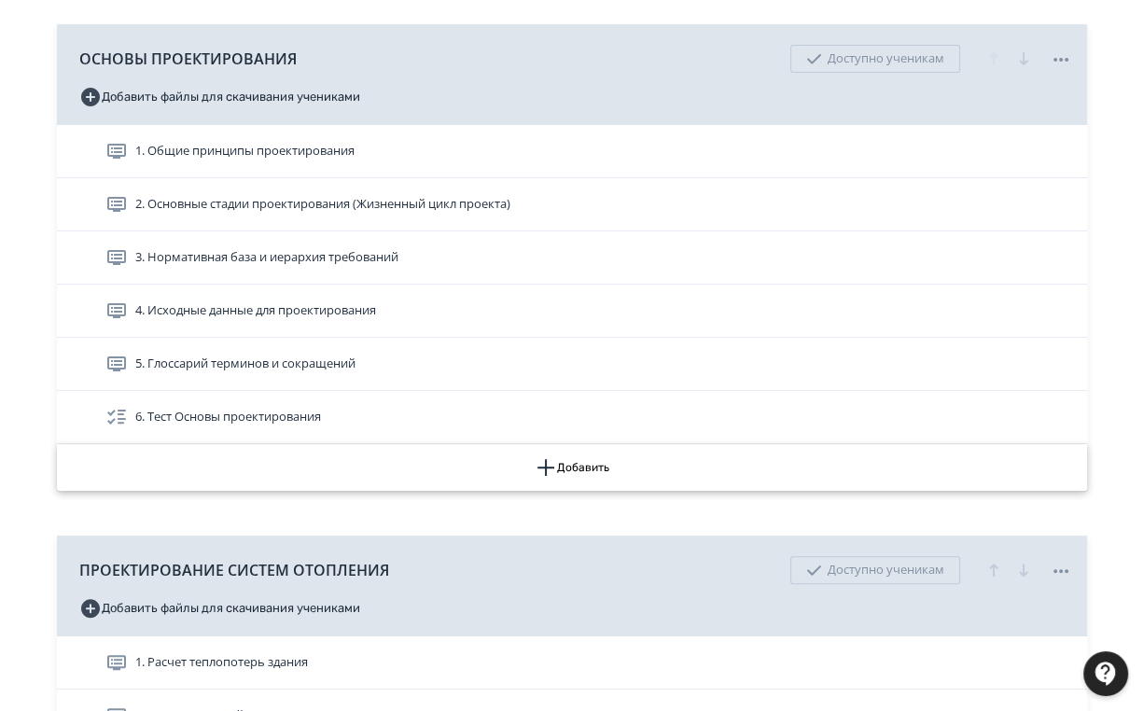
scroll to position [373, 0]
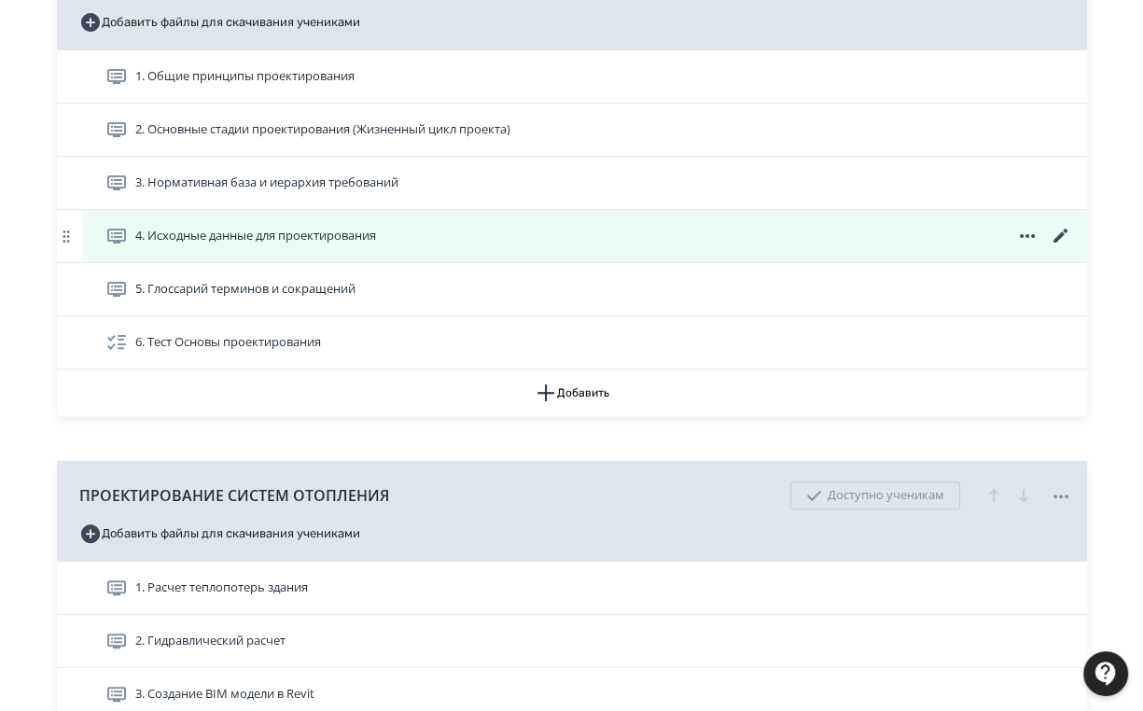
click at [1056, 239] on icon at bounding box center [1060, 236] width 14 height 14
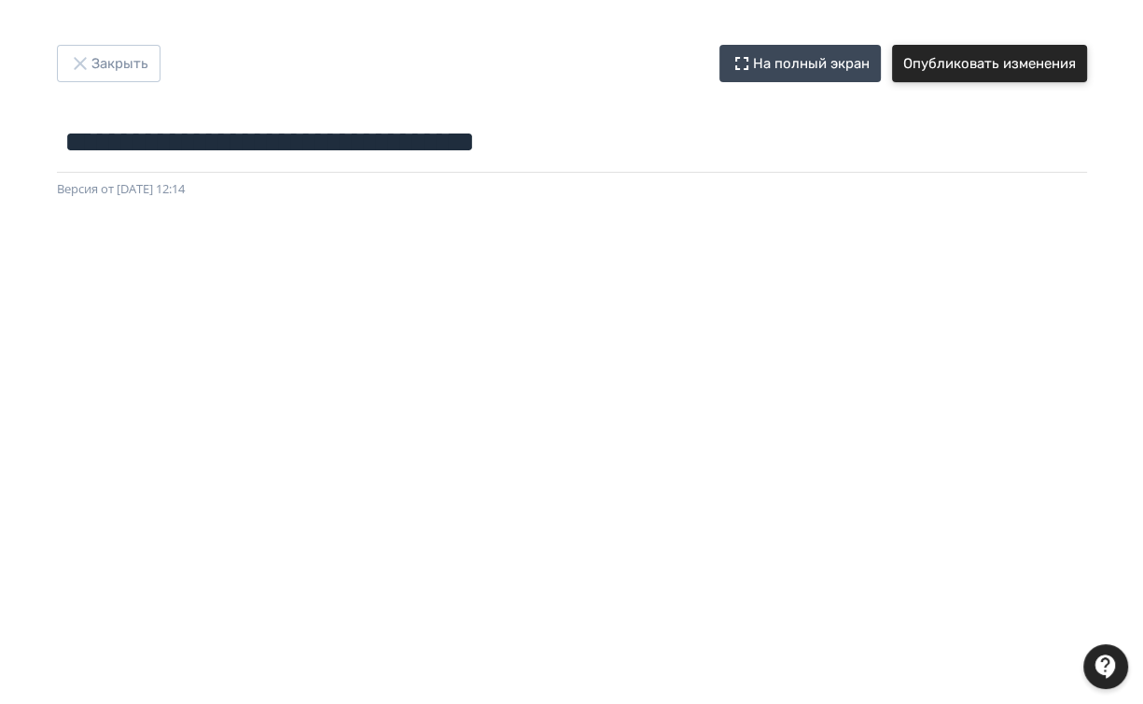
click at [1020, 67] on button "Опубликовать изменения" at bounding box center [989, 63] width 195 height 37
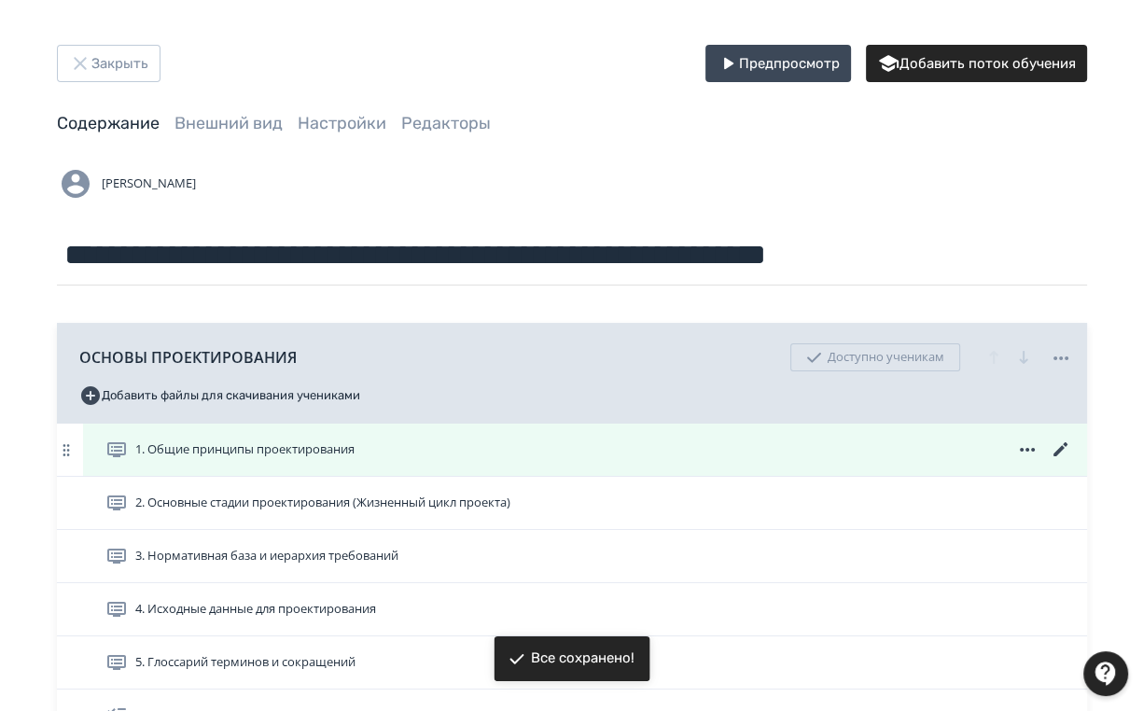
scroll to position [149, 0]
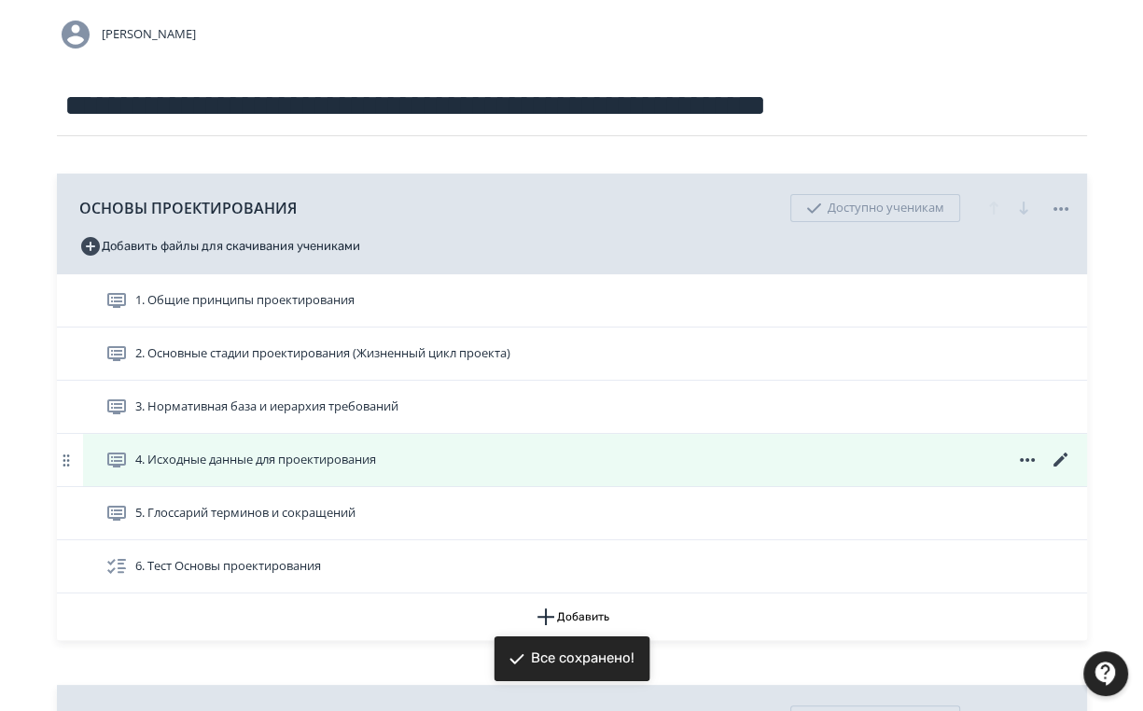
click at [1060, 458] on icon at bounding box center [1060, 460] width 14 height 14
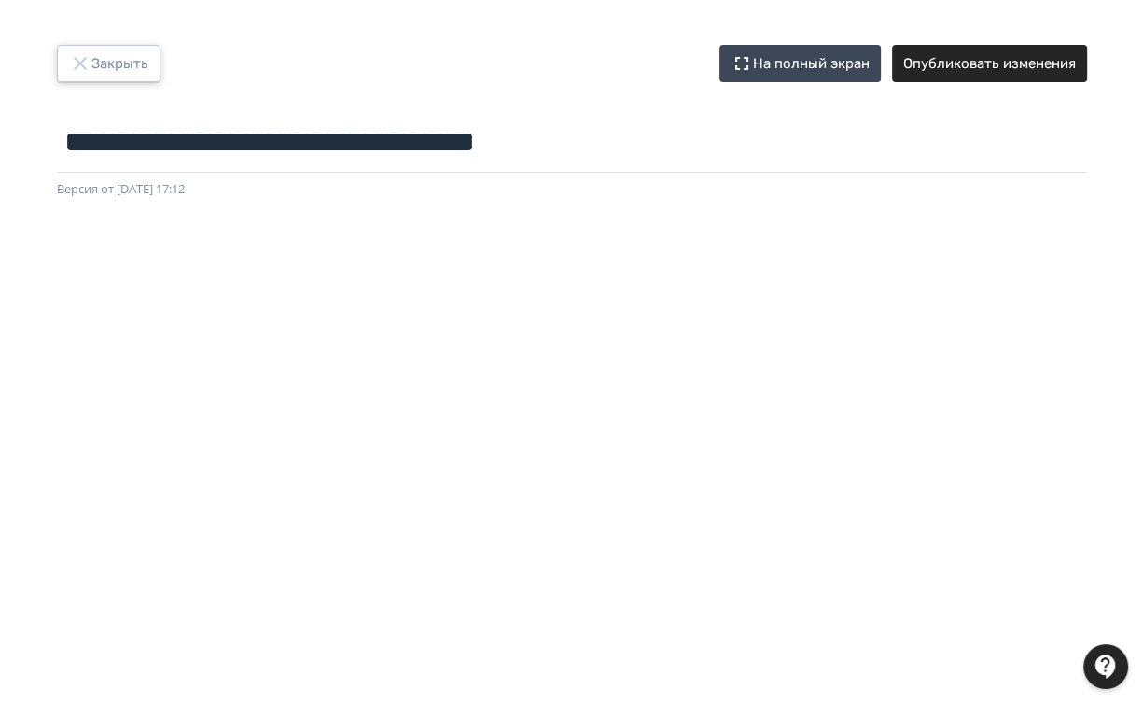
click at [131, 56] on button "Закрыть" at bounding box center [109, 63] width 104 height 37
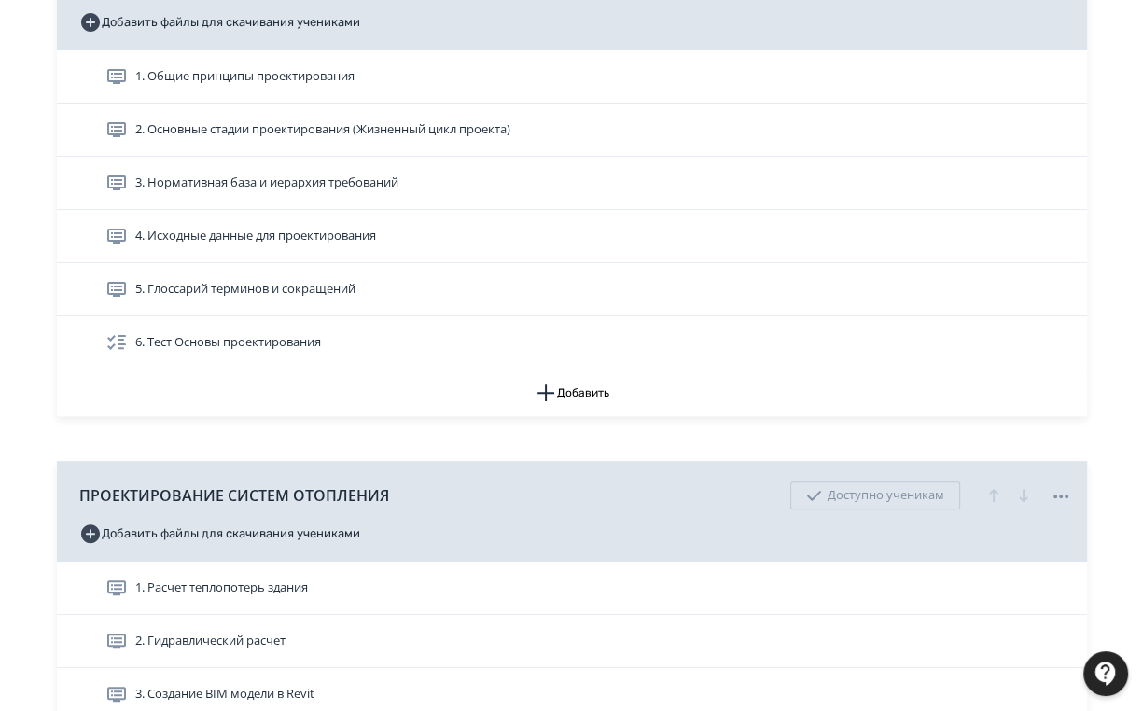
scroll to position [672, 0]
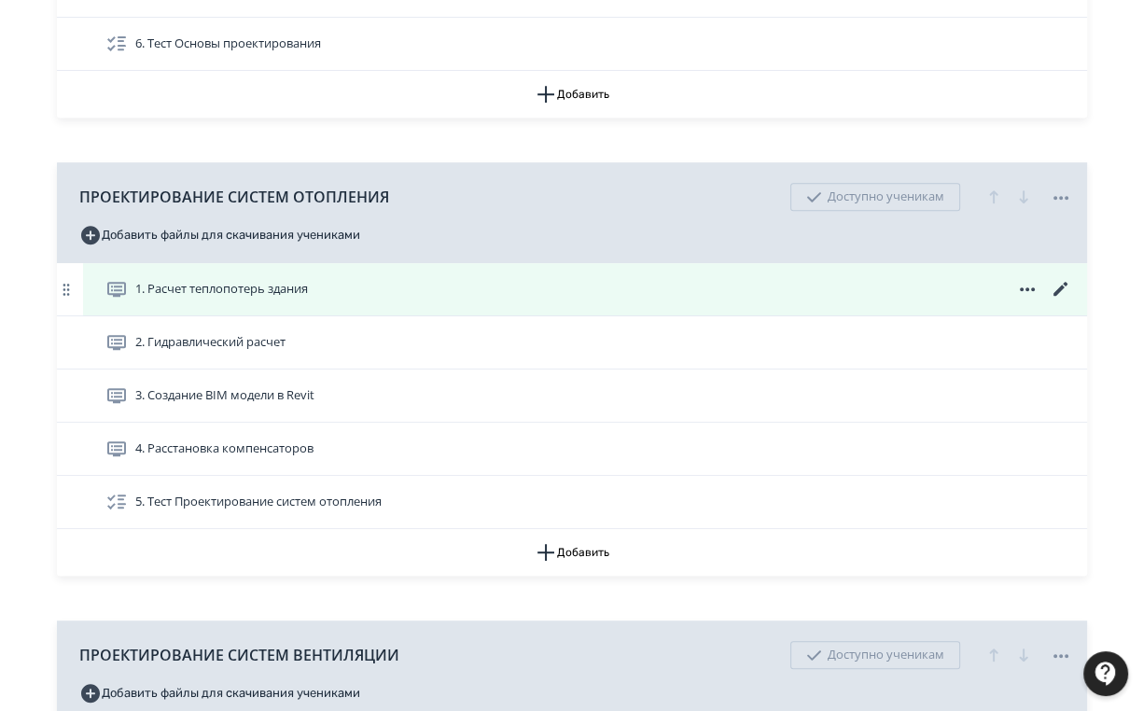
click at [1065, 286] on icon at bounding box center [1061, 289] width 22 height 22
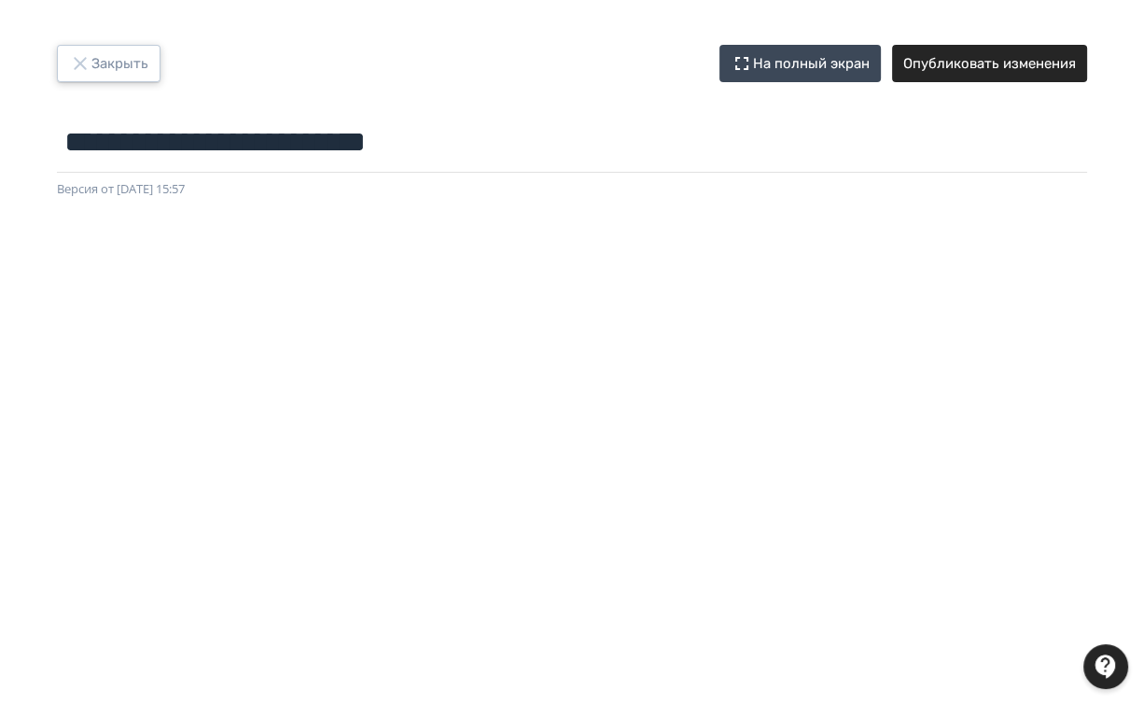
click at [133, 63] on button "Закрыть" at bounding box center [109, 63] width 104 height 37
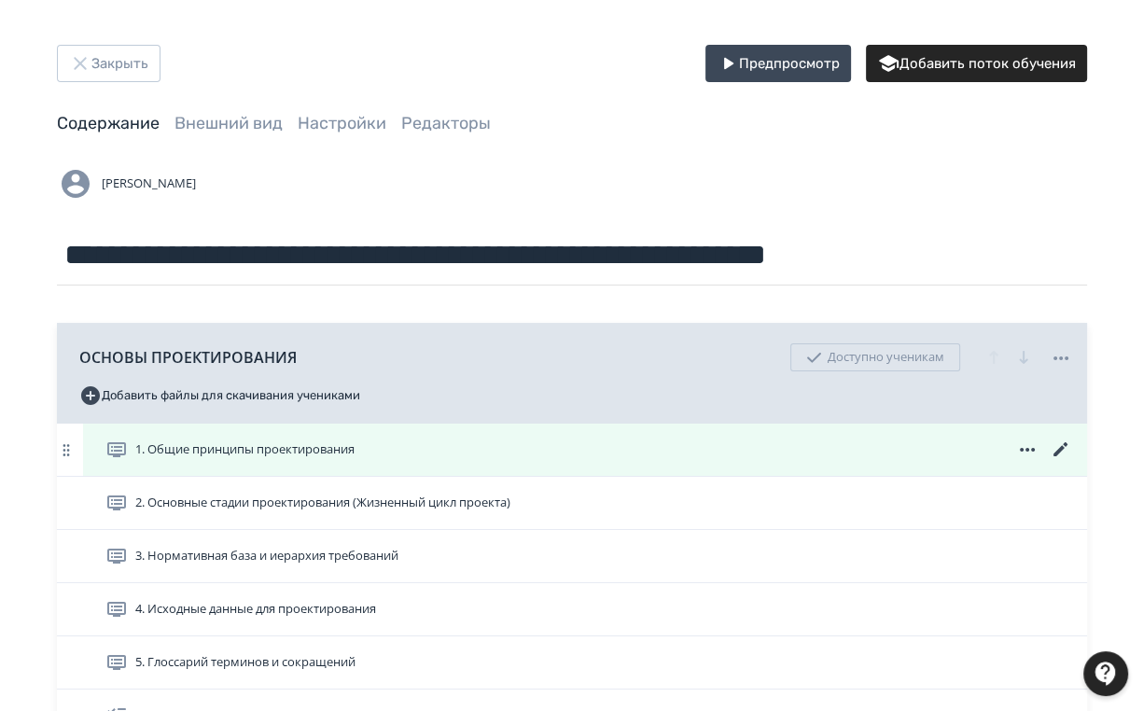
click at [1055, 444] on icon at bounding box center [1061, 450] width 22 height 22
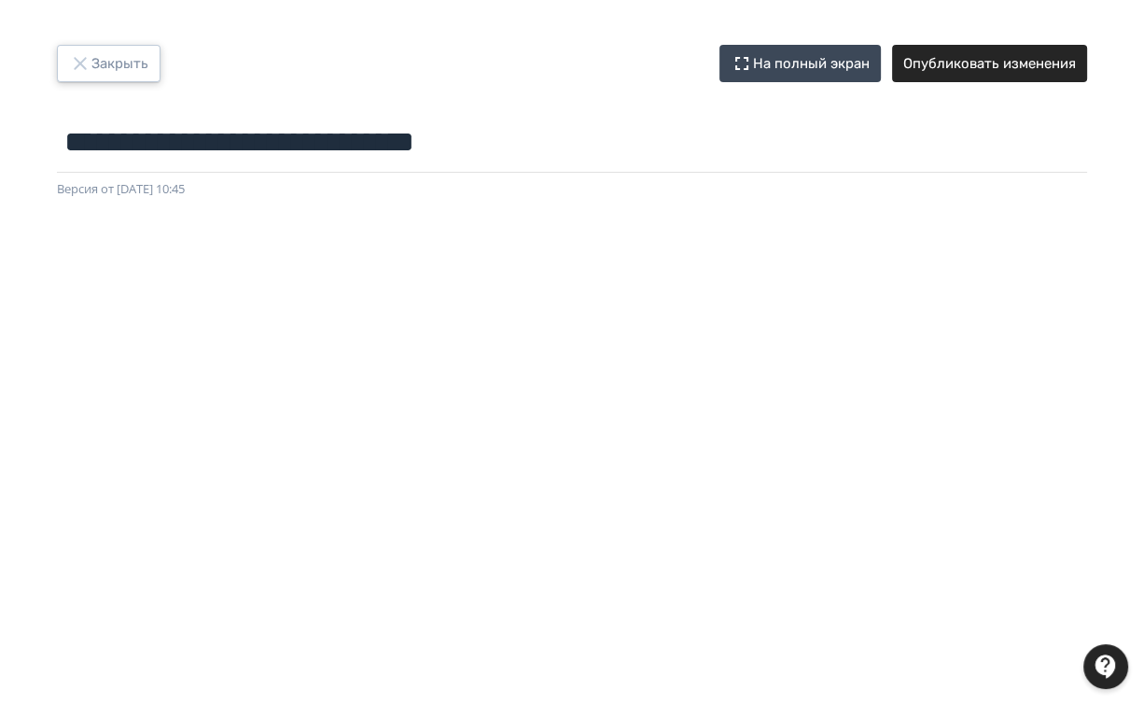
click at [111, 65] on button "Закрыть" at bounding box center [109, 63] width 104 height 37
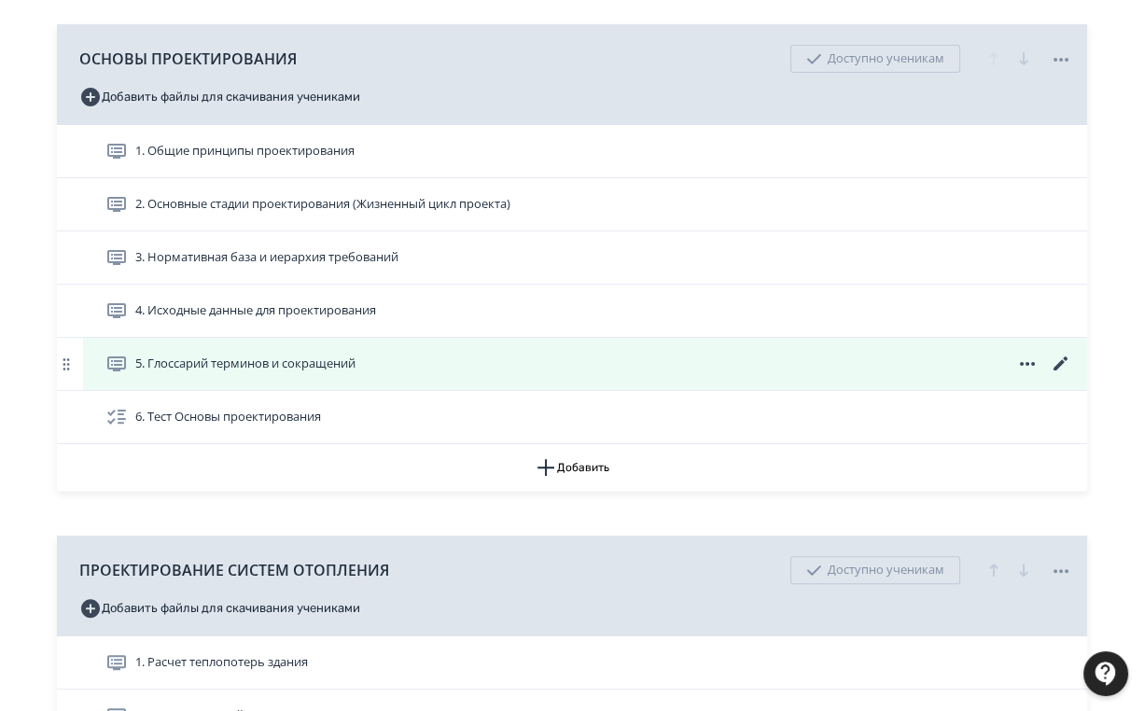
scroll to position [597, 0]
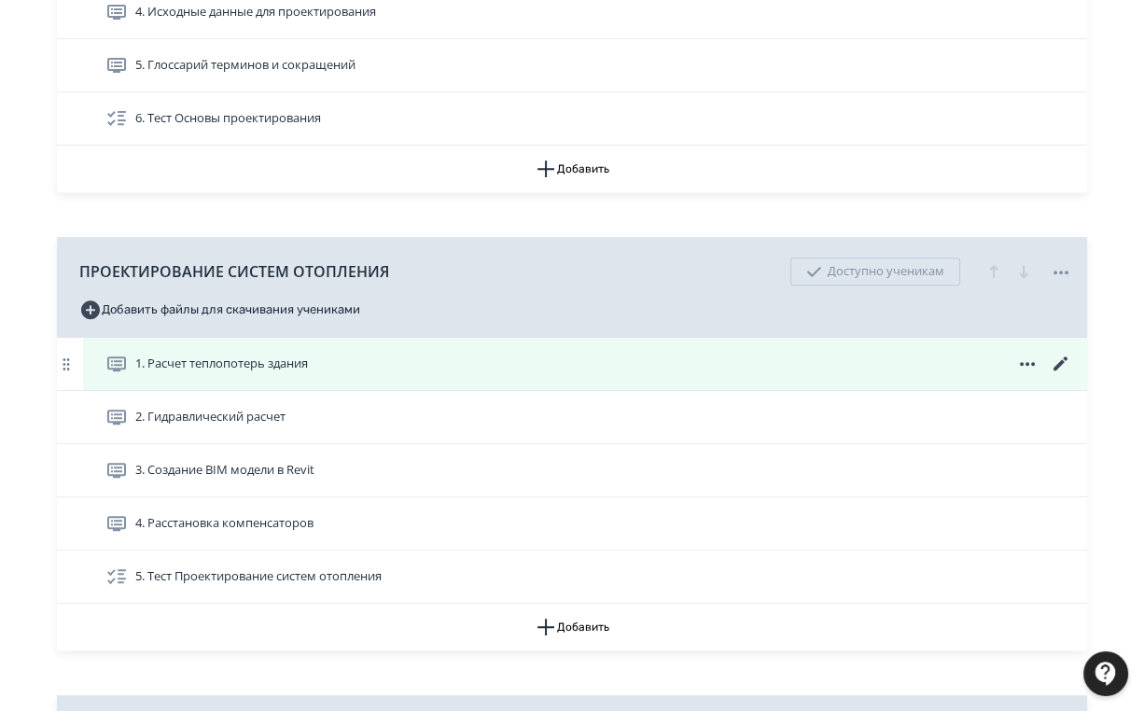
click at [1056, 362] on icon at bounding box center [1061, 364] width 22 height 22
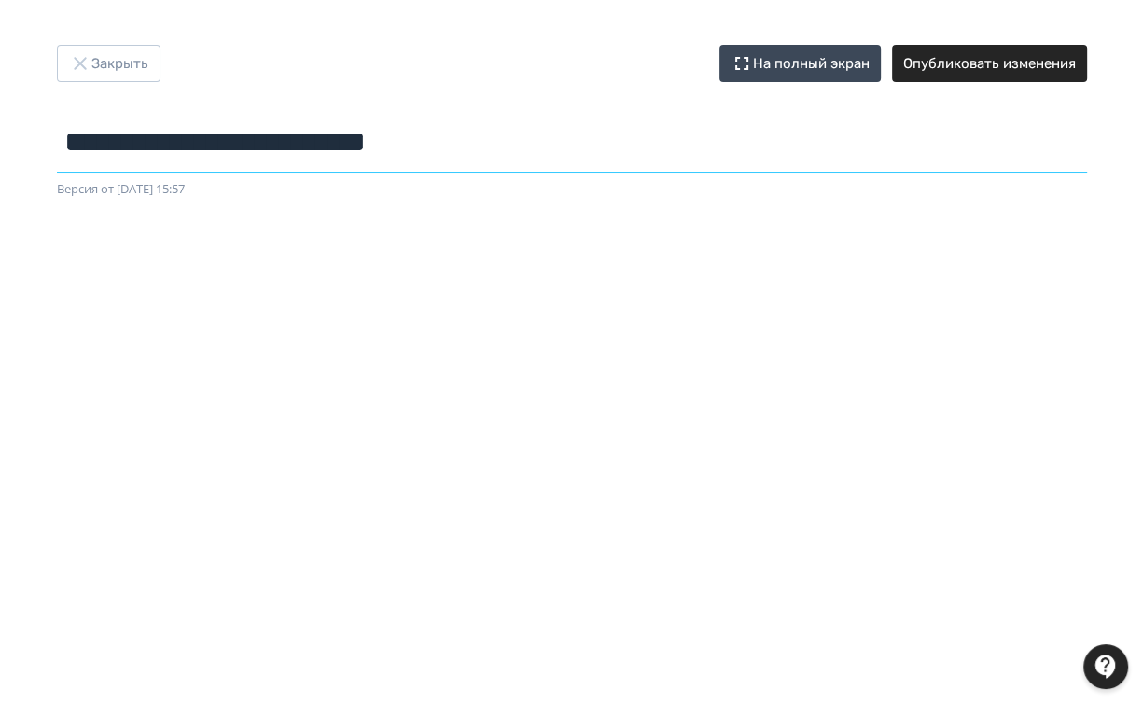
click at [35, 135] on div "**********" at bounding box center [572, 122] width 1120 height 154
click at [296, 122] on input "**********" at bounding box center [572, 142] width 1030 height 61
click at [392, 150] on input "**********" at bounding box center [572, 142] width 1030 height 61
drag, startPoint x: 392, startPoint y: 150, endPoint x: 478, endPoint y: 139, distance: 86.6
click at [478, 139] on input "**********" at bounding box center [572, 142] width 1030 height 61
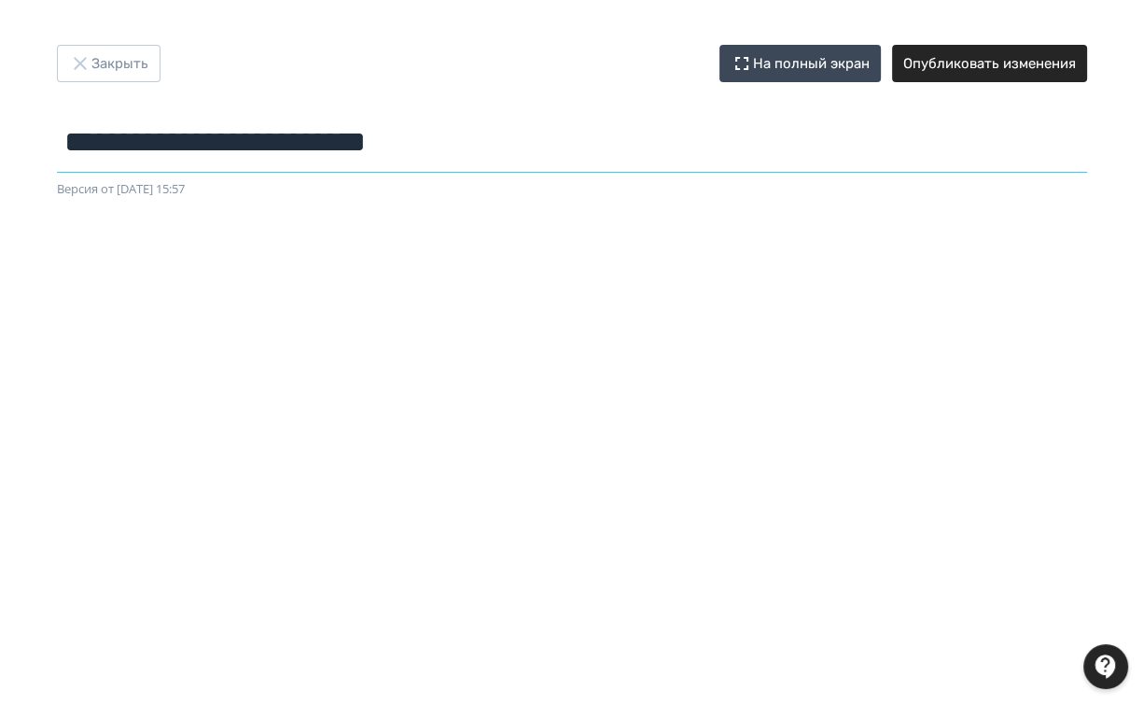
drag, startPoint x: 397, startPoint y: 144, endPoint x: 98, endPoint y: 146, distance: 298.7
click at [2, 145] on div "**********" at bounding box center [571, 352] width 1143 height 614
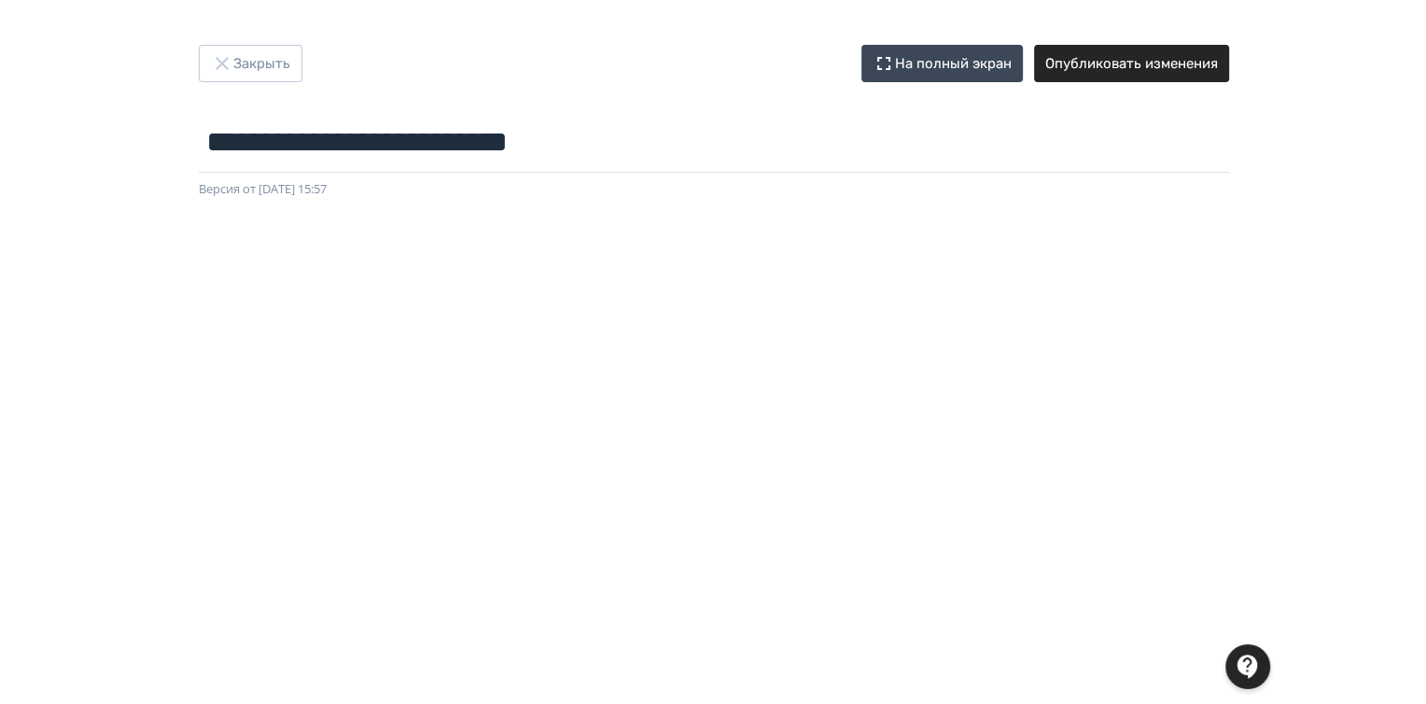
scroll to position [224, 0]
